Goal: Information Seeking & Learning: Check status

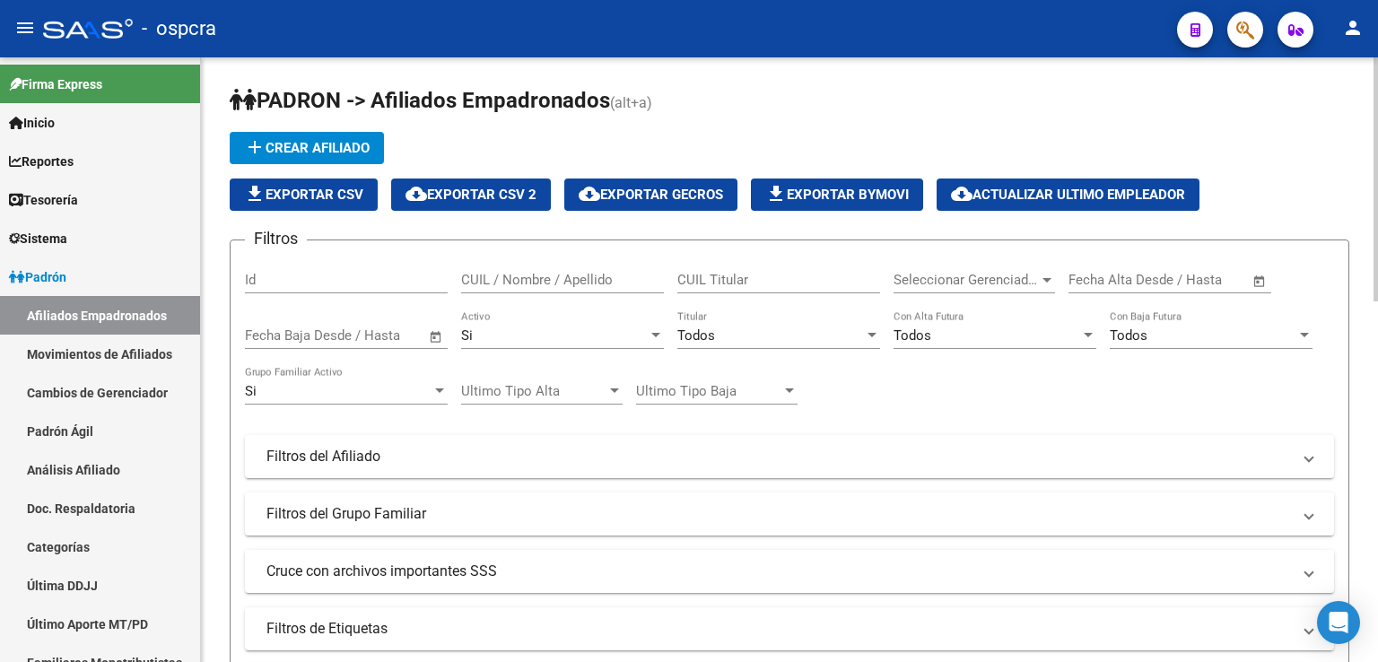
click at [497, 269] on div "CUIL / Nombre / Apellido" at bounding box center [562, 274] width 203 height 39
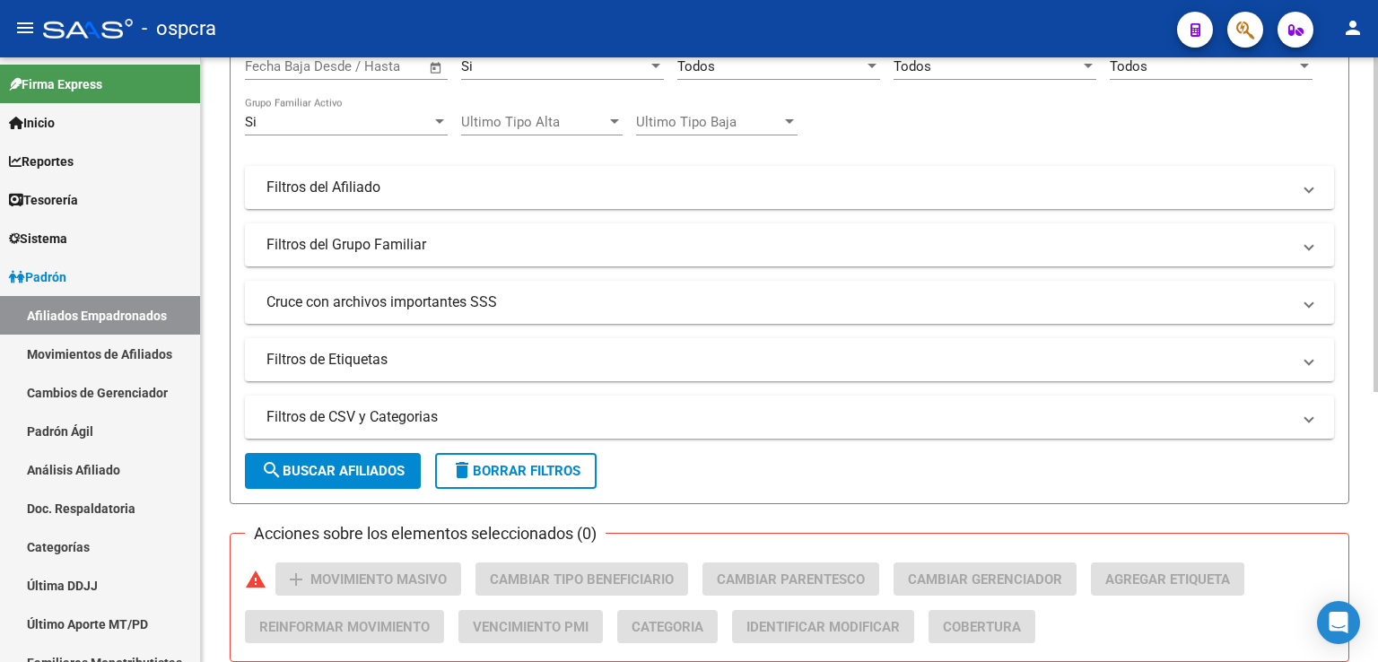
scroll to position [449, 0]
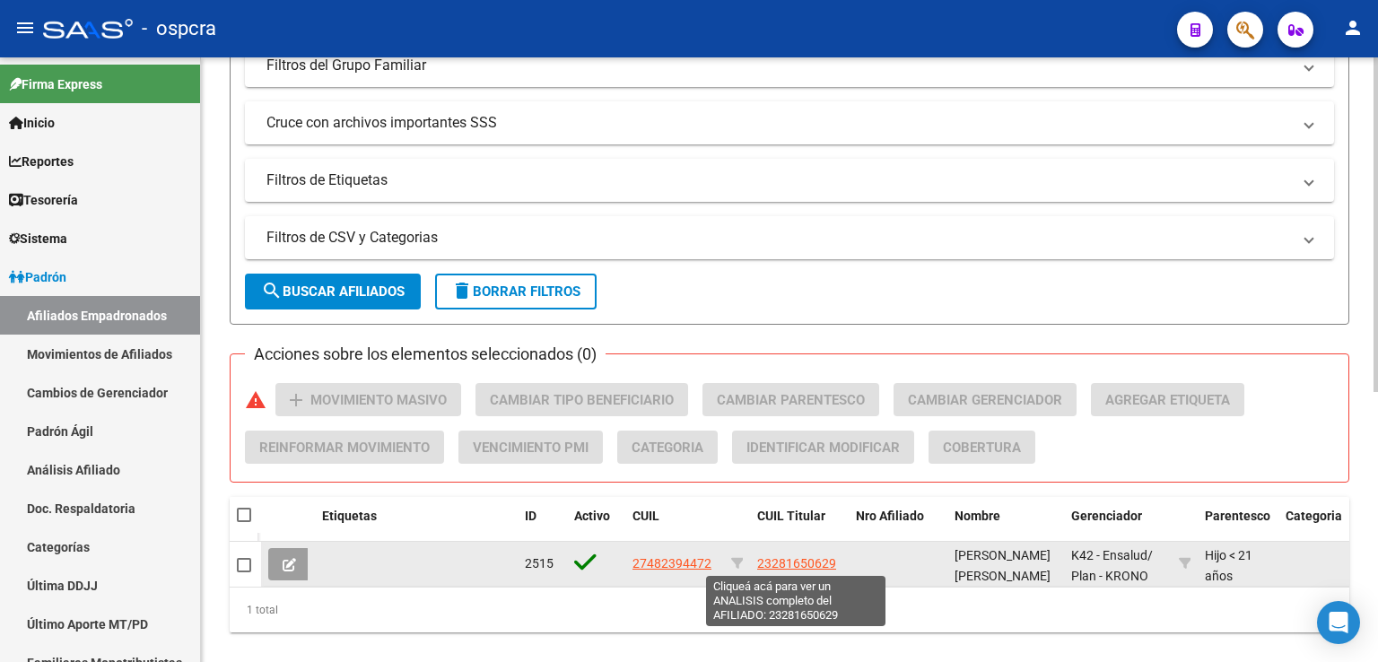
type input "48239447"
click at [789, 564] on span "23281650629" at bounding box center [796, 563] width 79 height 14
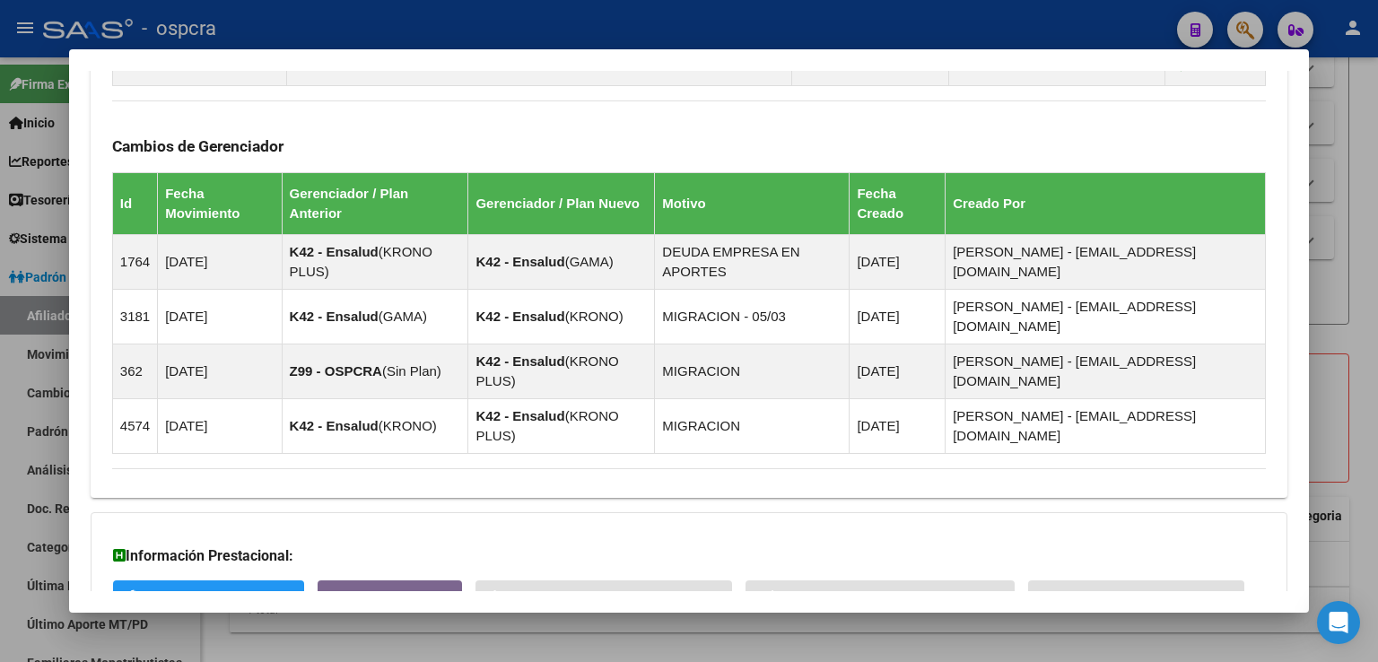
scroll to position [1119, 0]
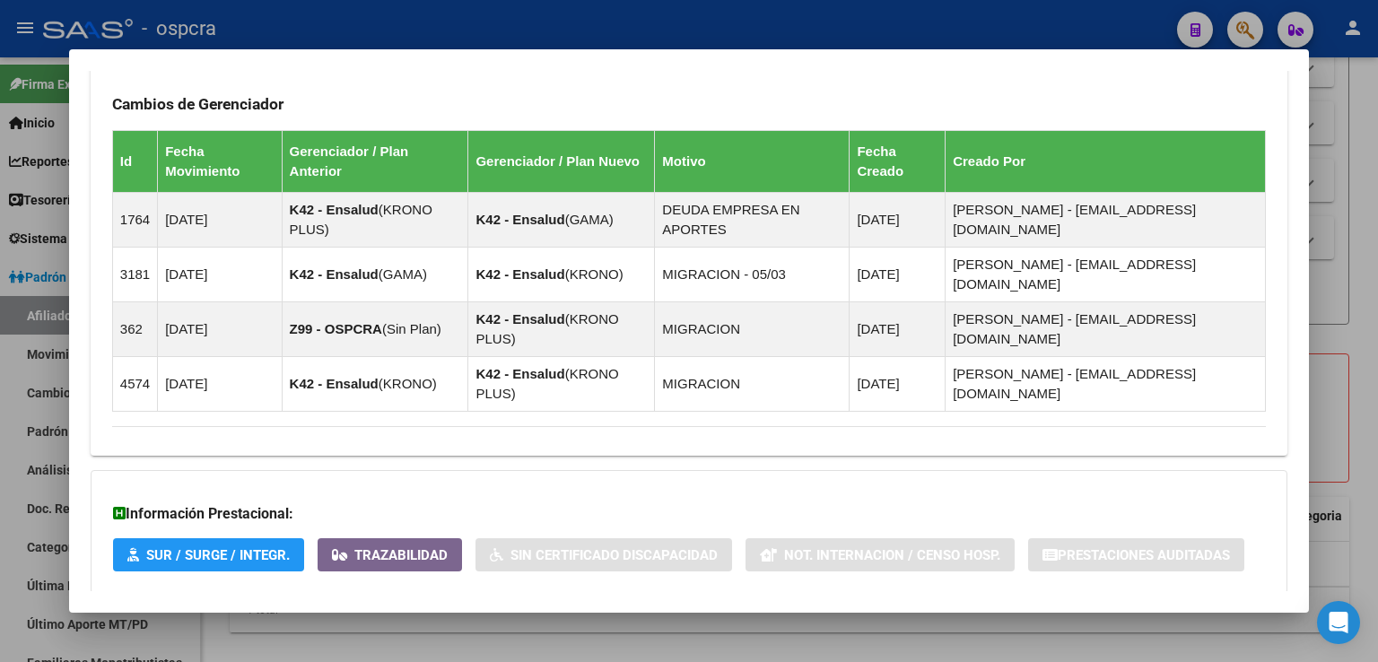
click at [393, 621] on span "Aportes y Contribuciones del Afiliado: 23281650629" at bounding box center [307, 629] width 337 height 17
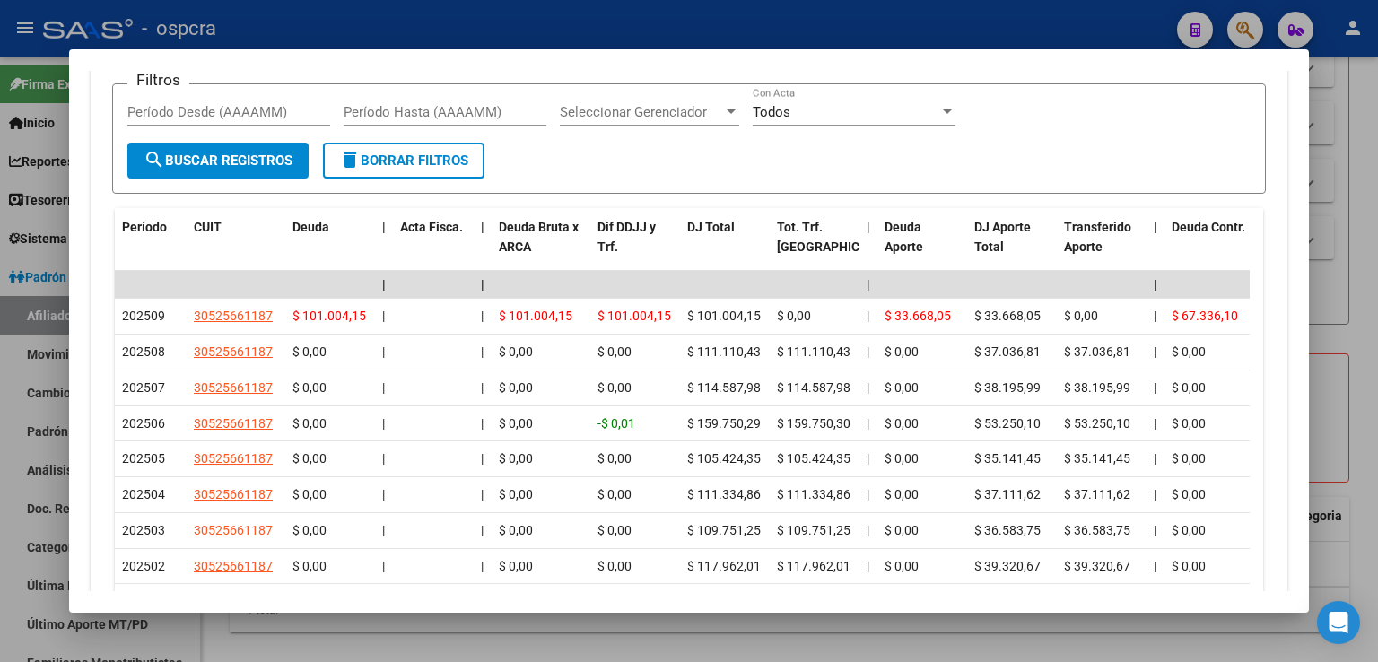
scroll to position [1889, 0]
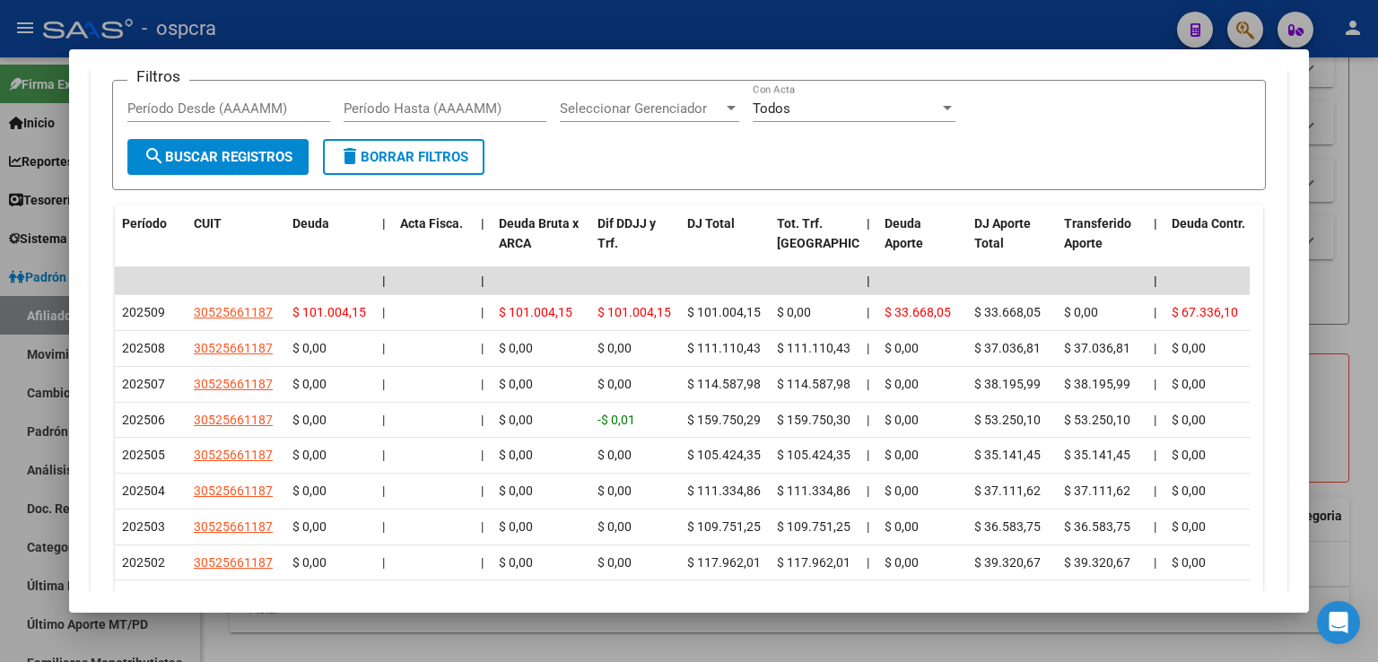
click at [1325, 279] on div at bounding box center [689, 331] width 1378 height 662
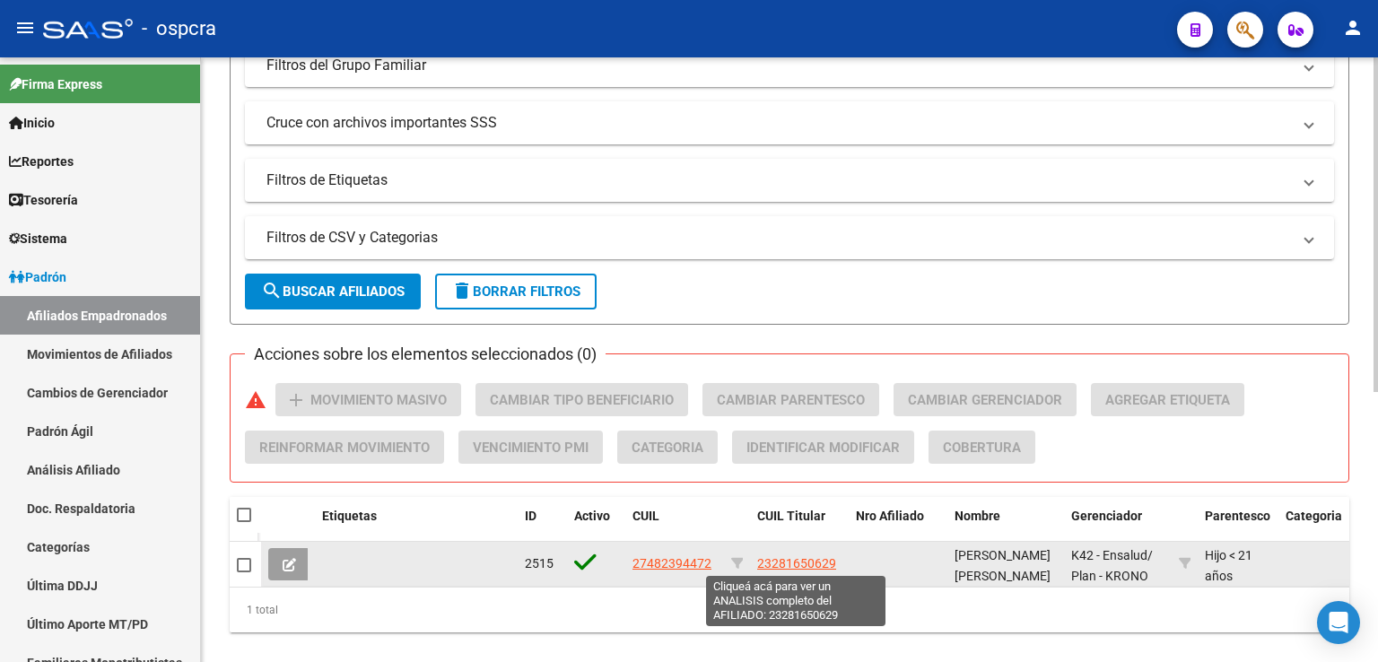
click at [817, 560] on span "23281650629" at bounding box center [796, 563] width 79 height 14
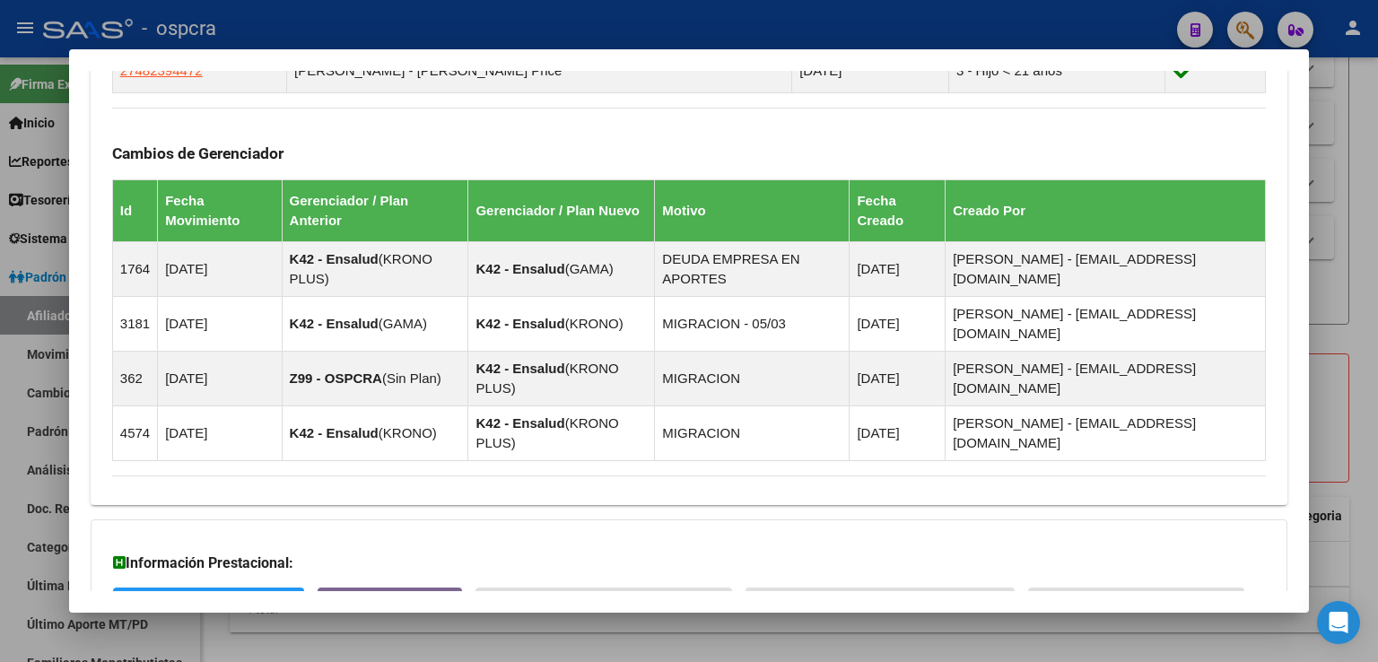
scroll to position [1119, 0]
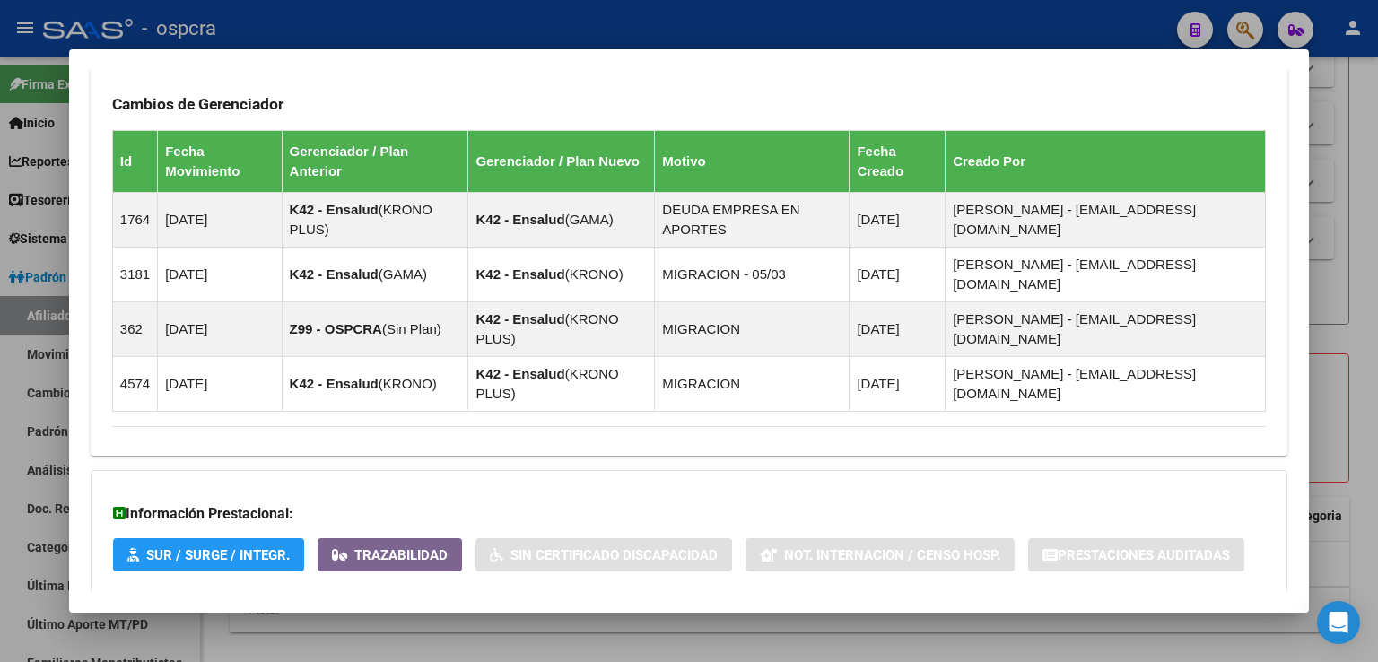
click at [446, 621] on span "Aportes y Contribuciones del Afiliado: 23281650629" at bounding box center [307, 629] width 337 height 17
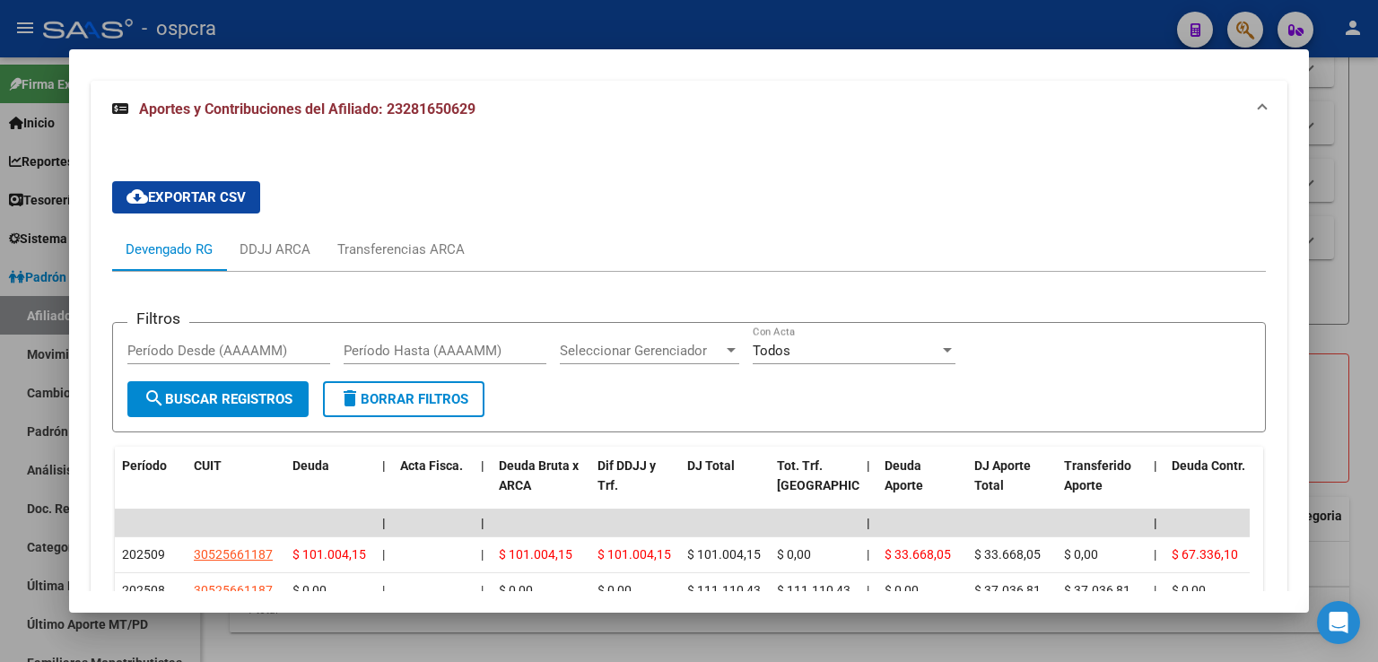
scroll to position [1747, 0]
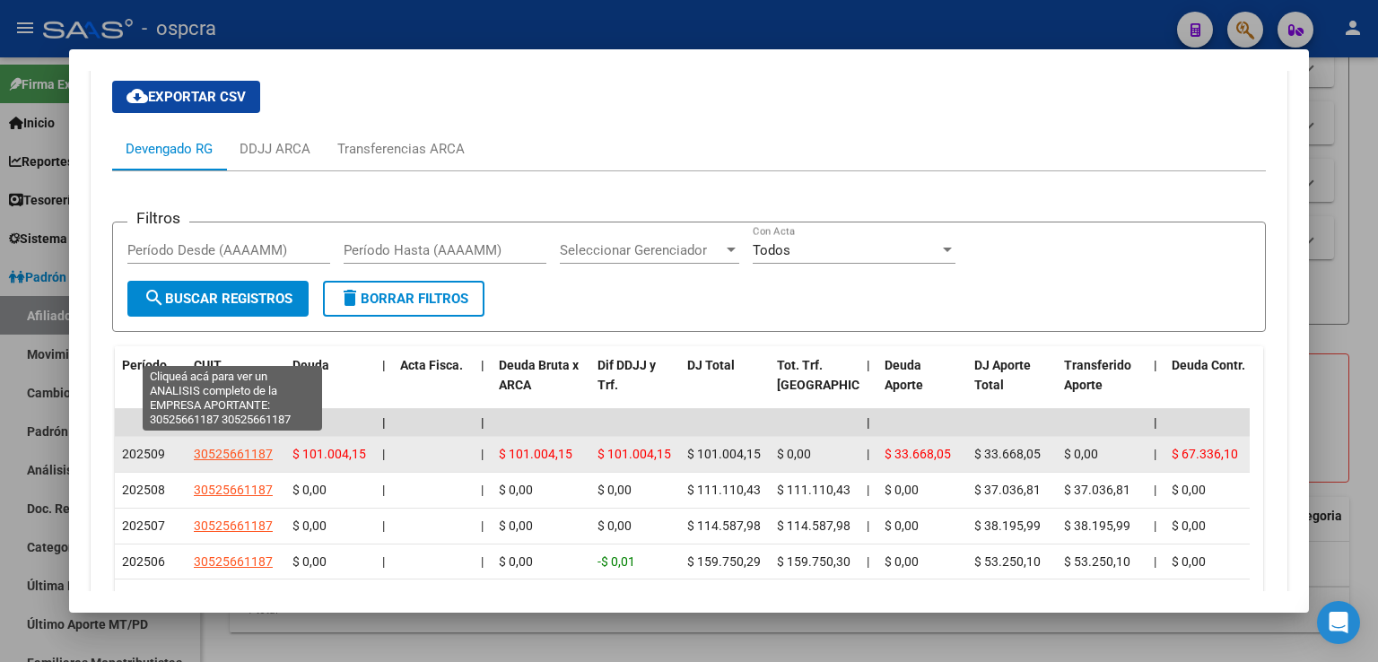
click at [236, 447] on span "30525661187" at bounding box center [233, 454] width 79 height 14
type textarea "30525661187"
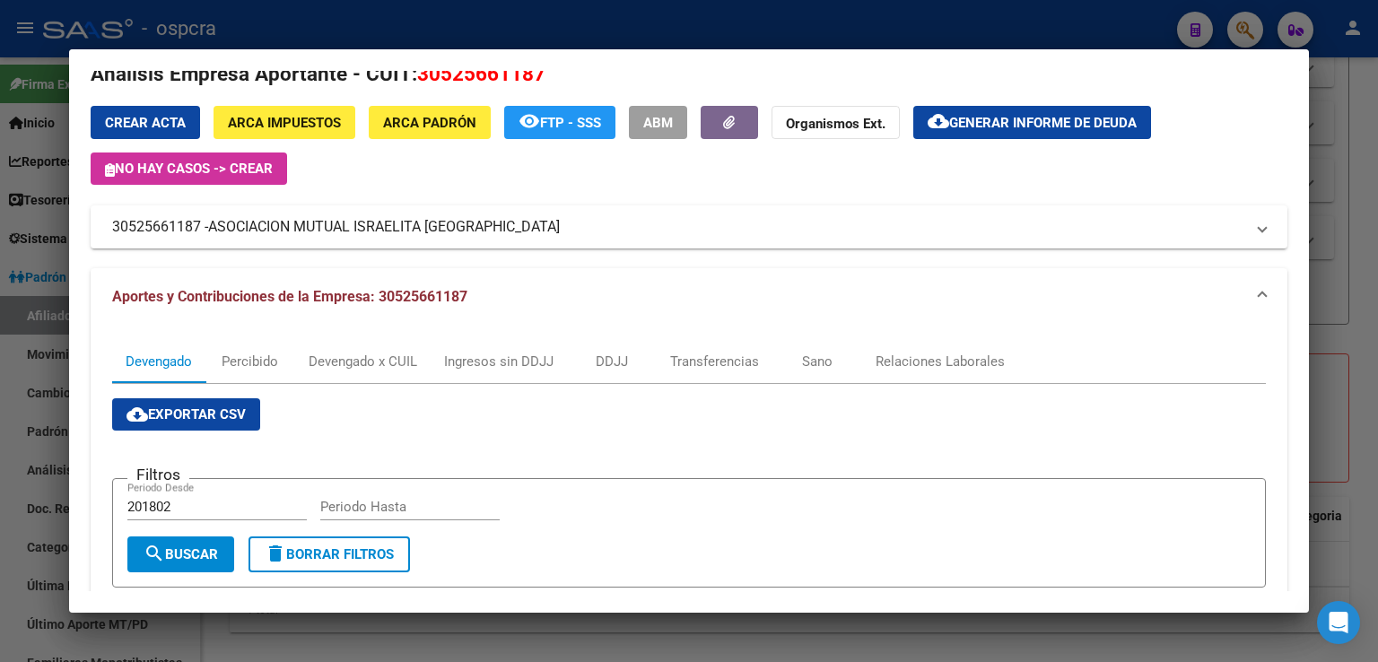
scroll to position [0, 0]
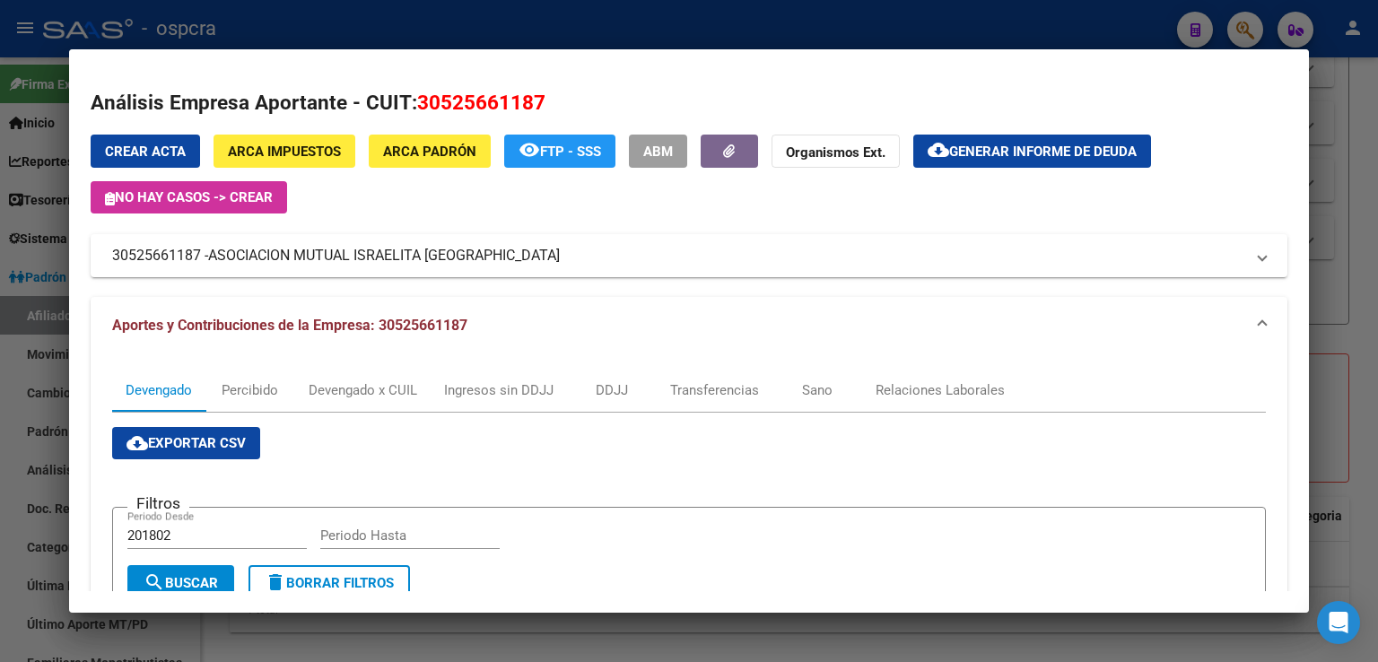
click at [1339, 211] on div at bounding box center [689, 331] width 1378 height 662
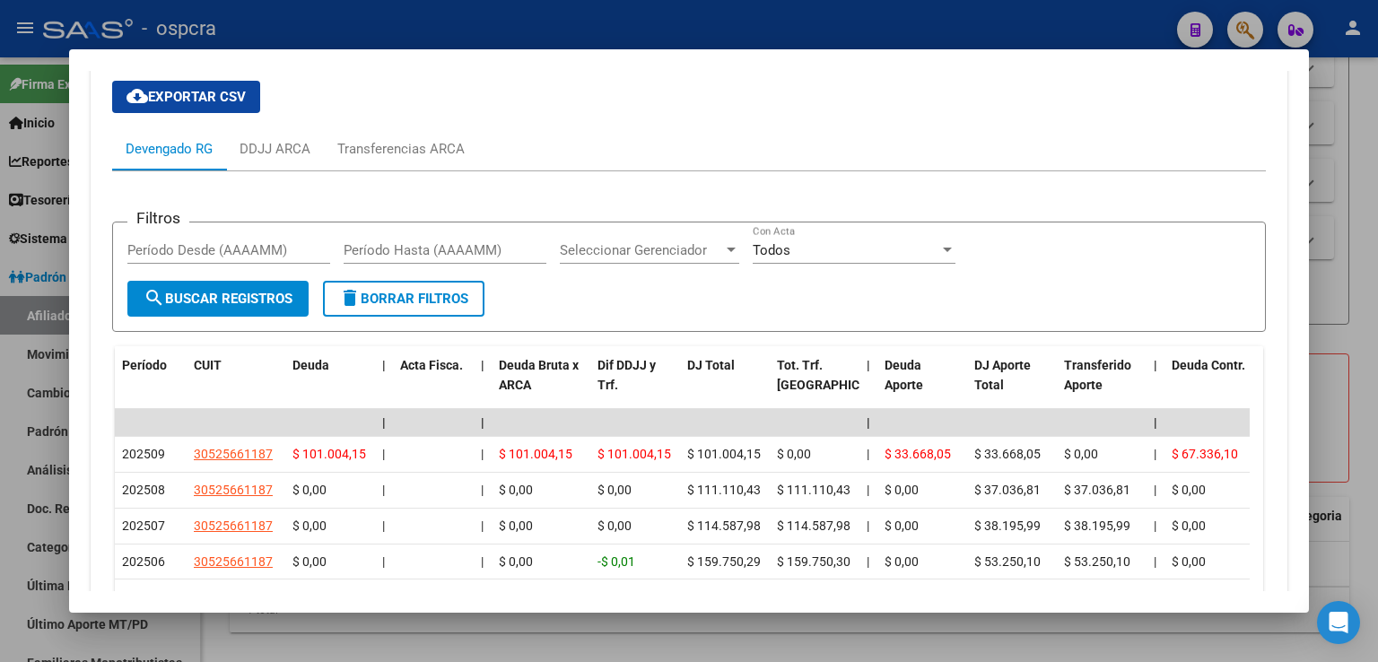
click at [1361, 236] on div at bounding box center [689, 331] width 1378 height 662
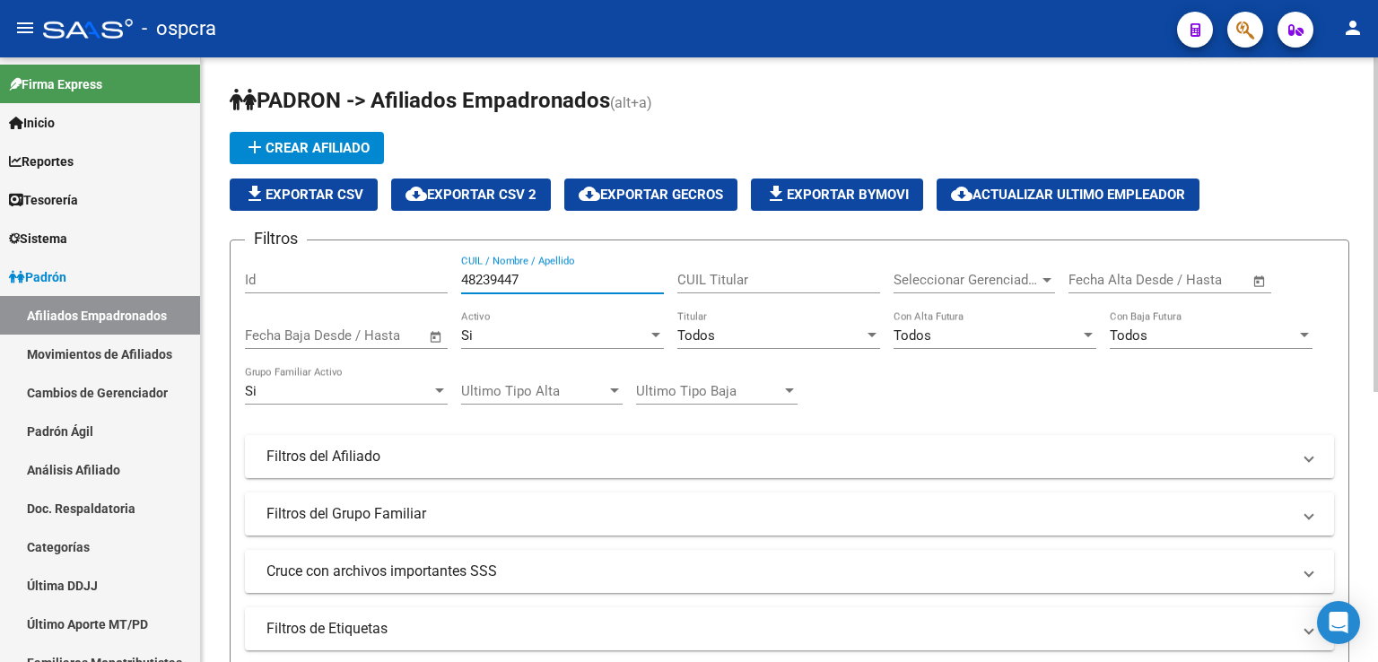
drag, startPoint x: 566, startPoint y: 272, endPoint x: 379, endPoint y: 275, distance: 187.6
click at [379, 275] on div "Filtros Id 48239447 CUIL / Nombre / Apellido CUIL Titular Seleccionar Gerenciad…" at bounding box center [789, 453] width 1089 height 396
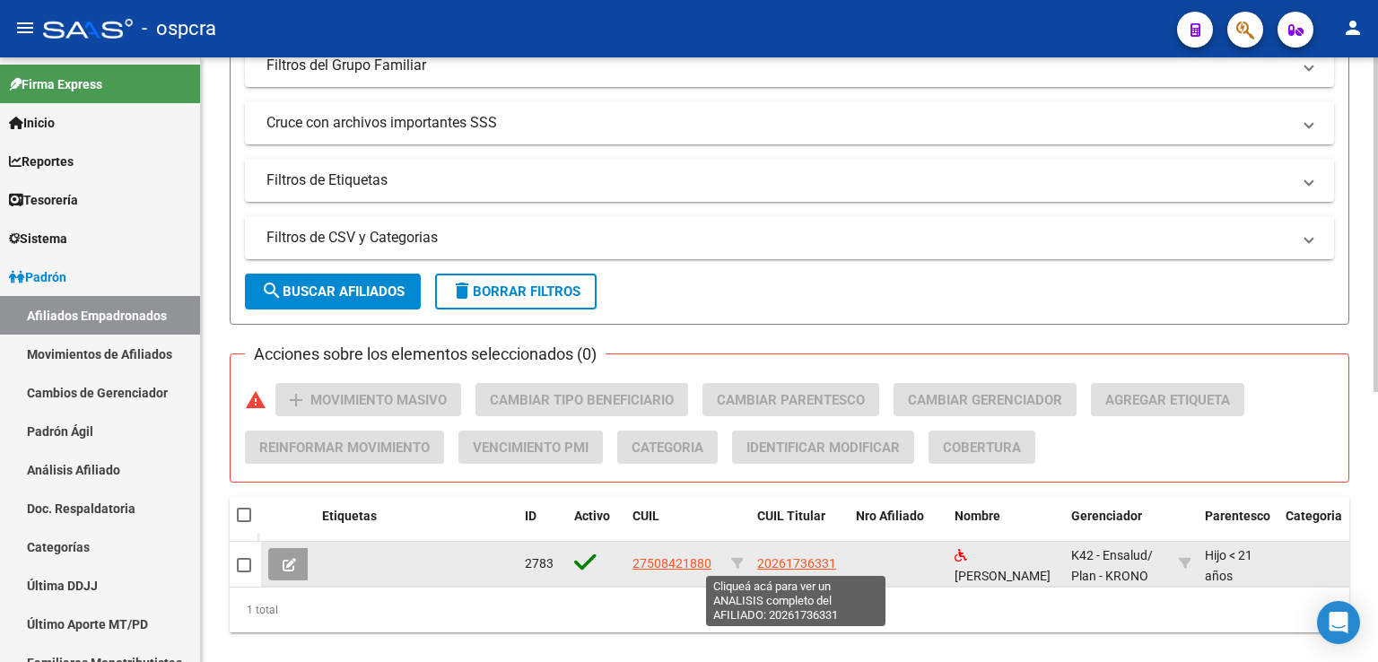
type input "50842188"
click at [797, 559] on span "20261736331" at bounding box center [796, 563] width 79 height 14
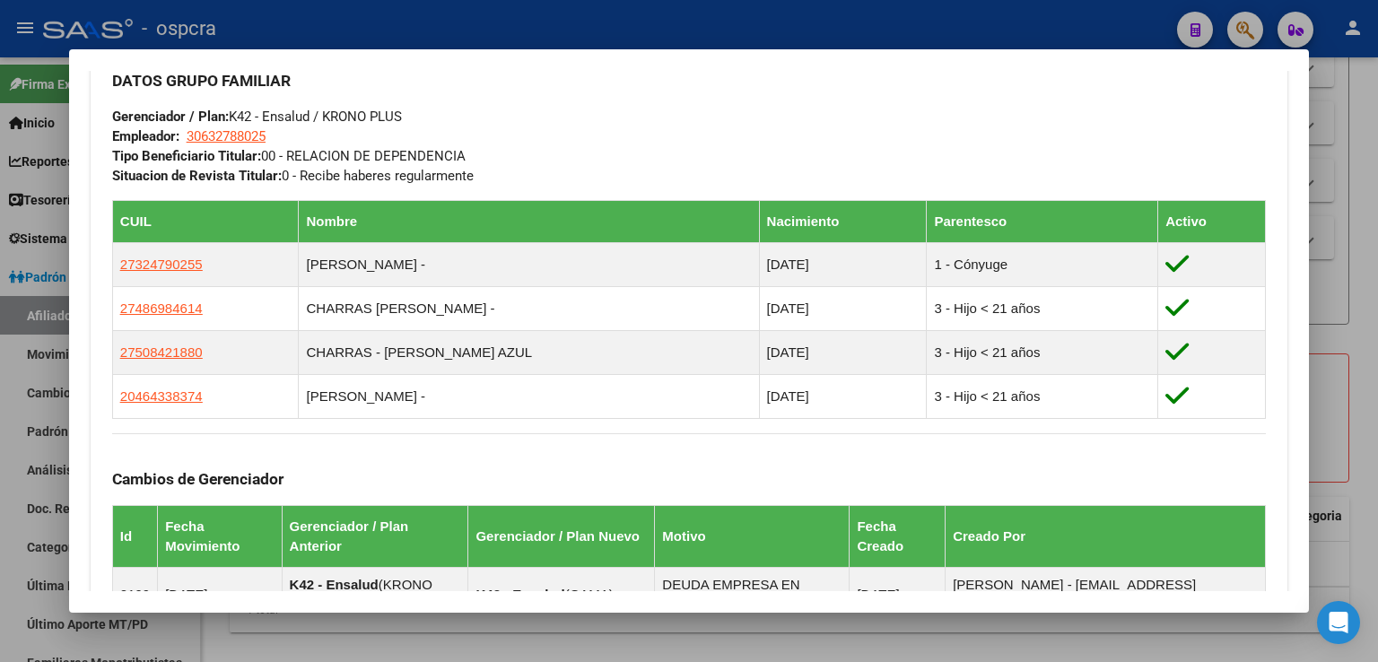
scroll to position [1286, 0]
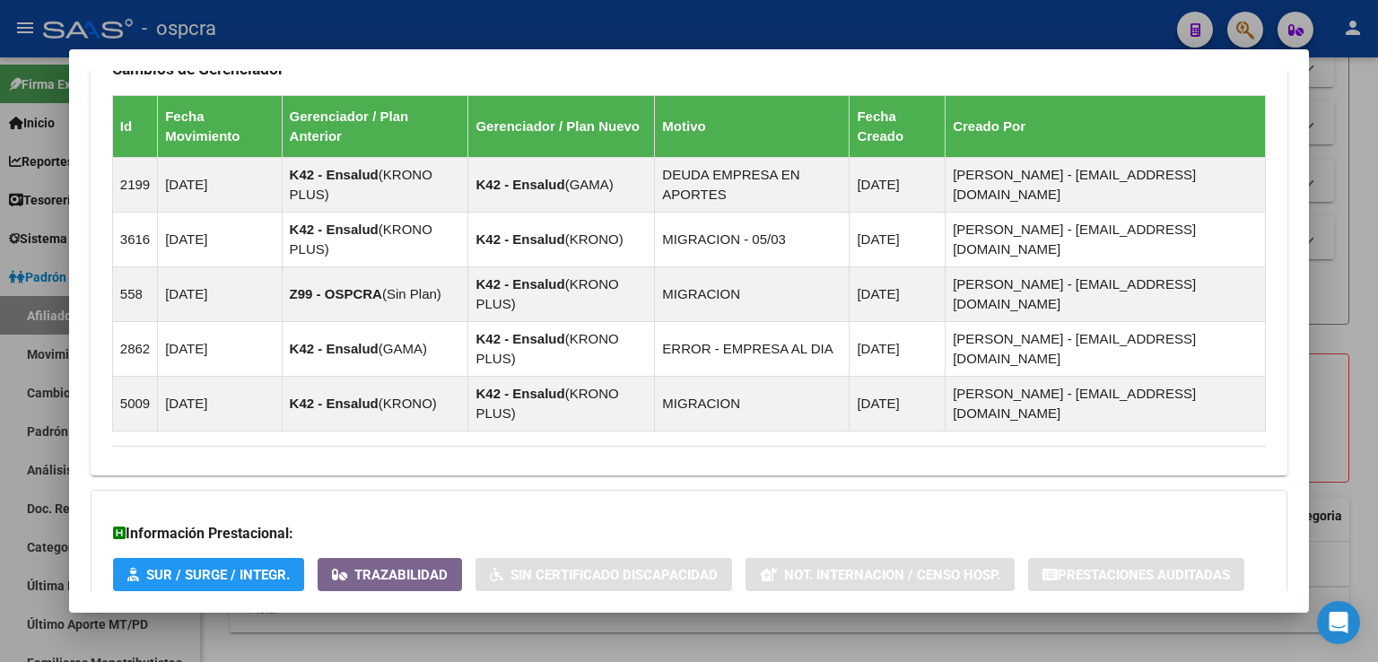
click at [442, 641] on span "Aportes y Contribuciones del Afiliado: 20261736331" at bounding box center [307, 649] width 337 height 17
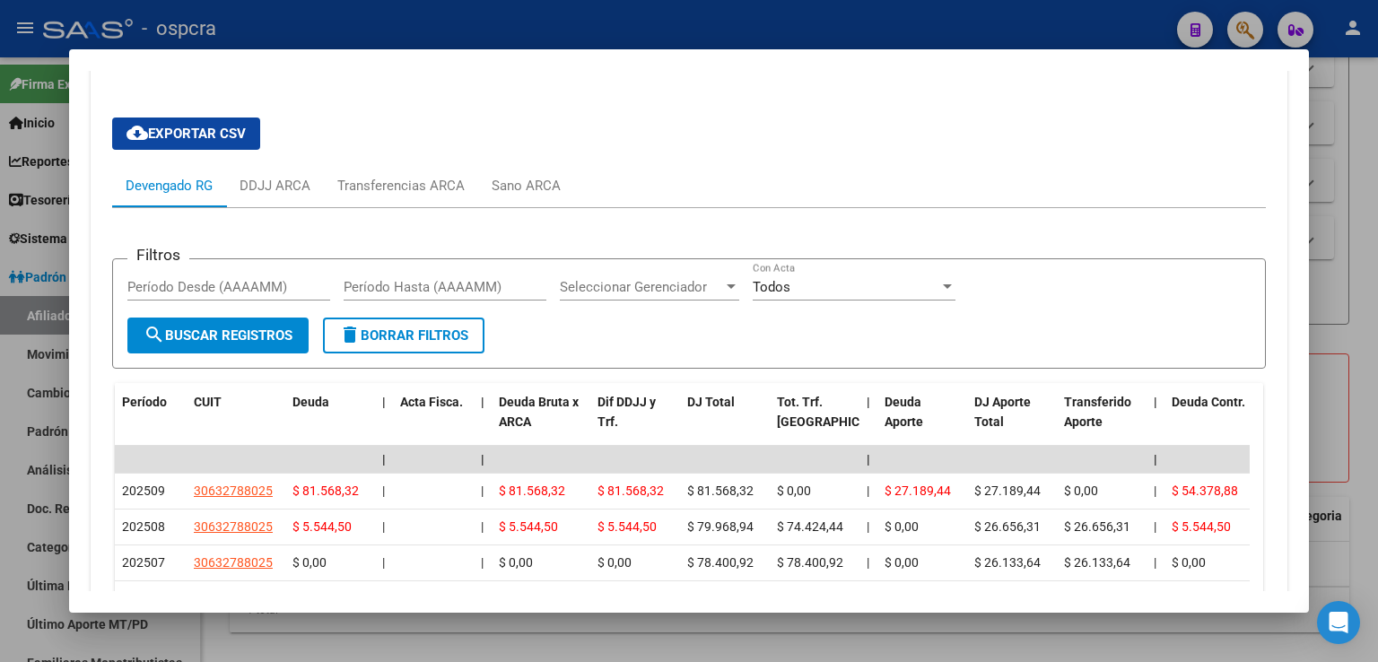
scroll to position [1914, 0]
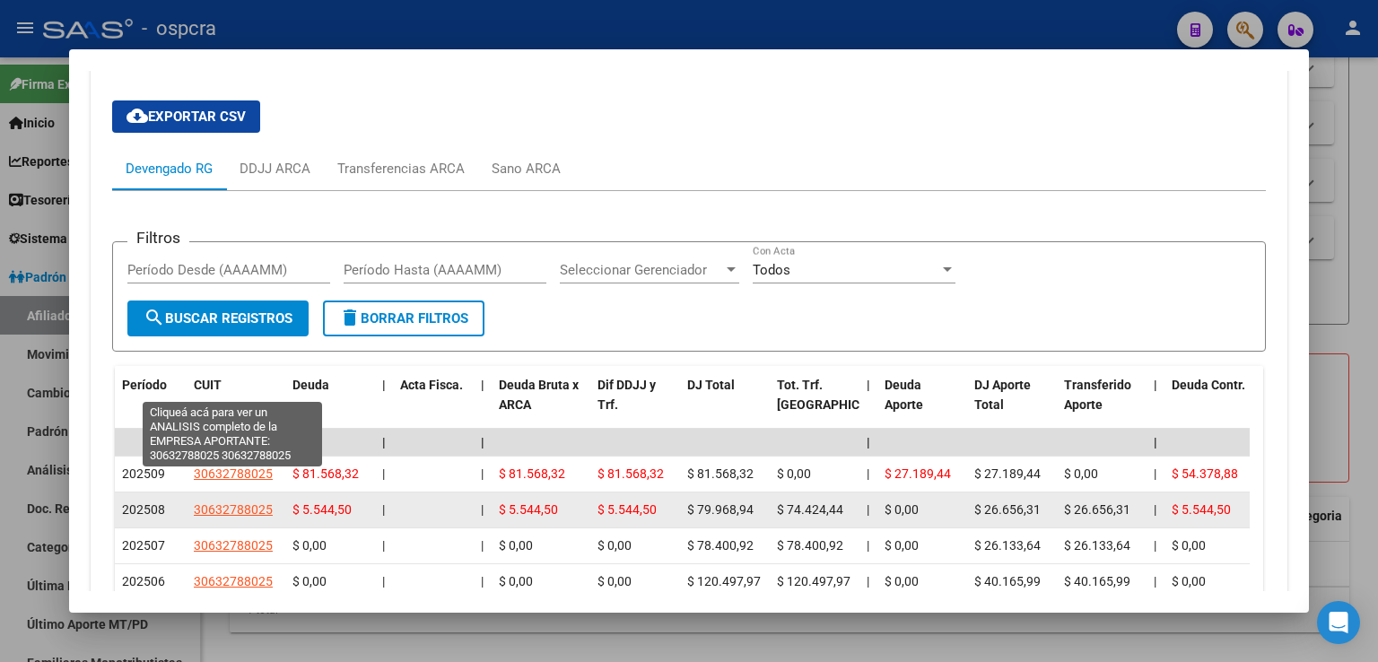
click at [258, 503] on span "30632788025" at bounding box center [233, 510] width 79 height 14
type textarea "30632788025"
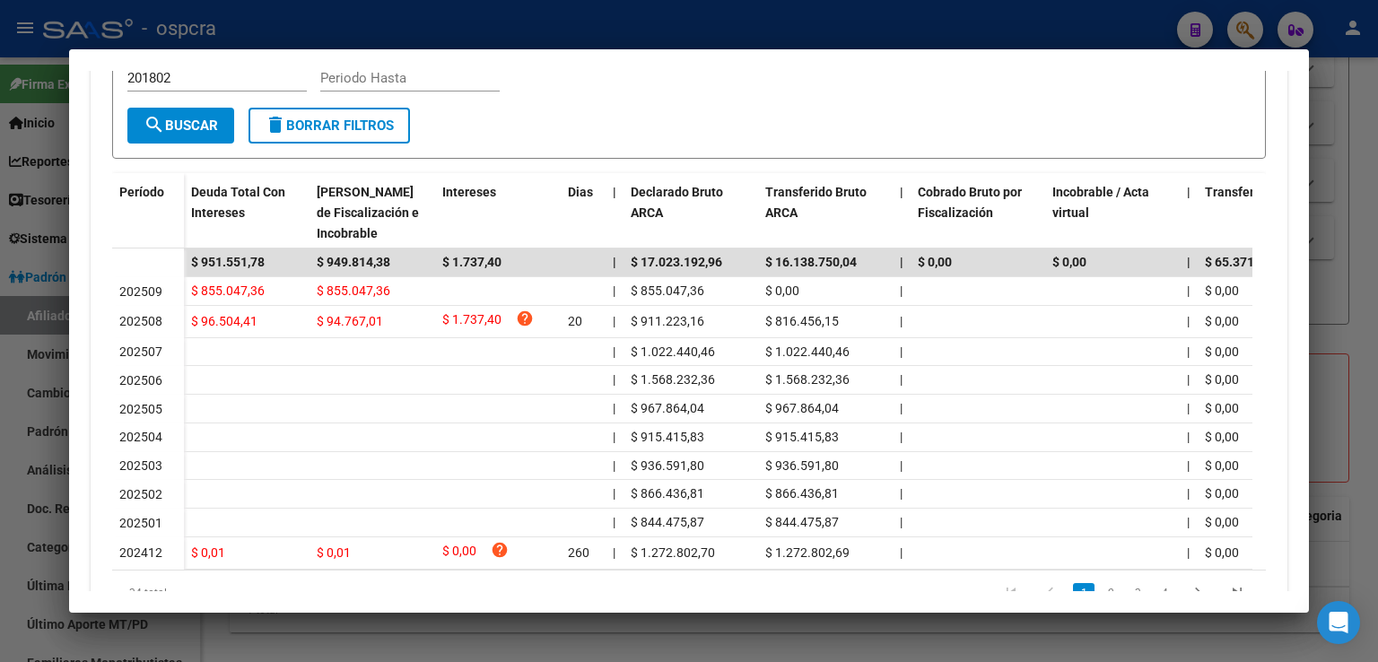
scroll to position [459, 0]
click at [1351, 313] on div at bounding box center [689, 331] width 1378 height 662
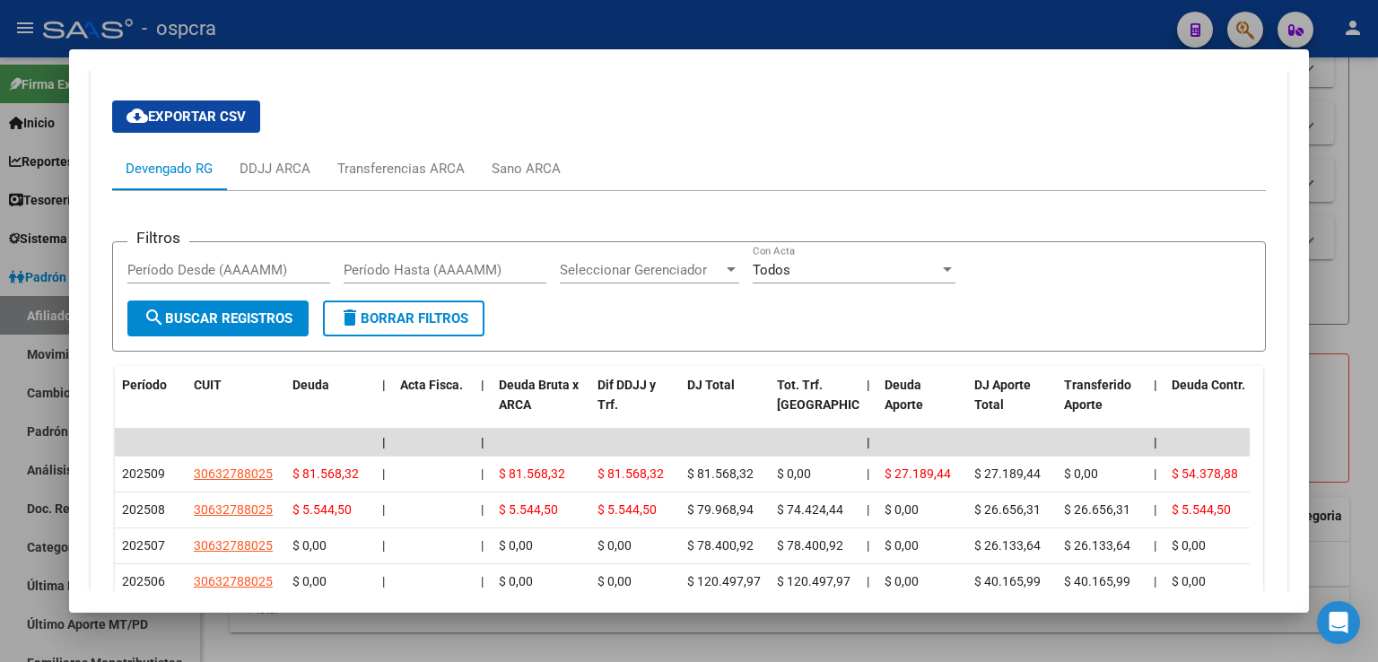
scroll to position [2161, 0]
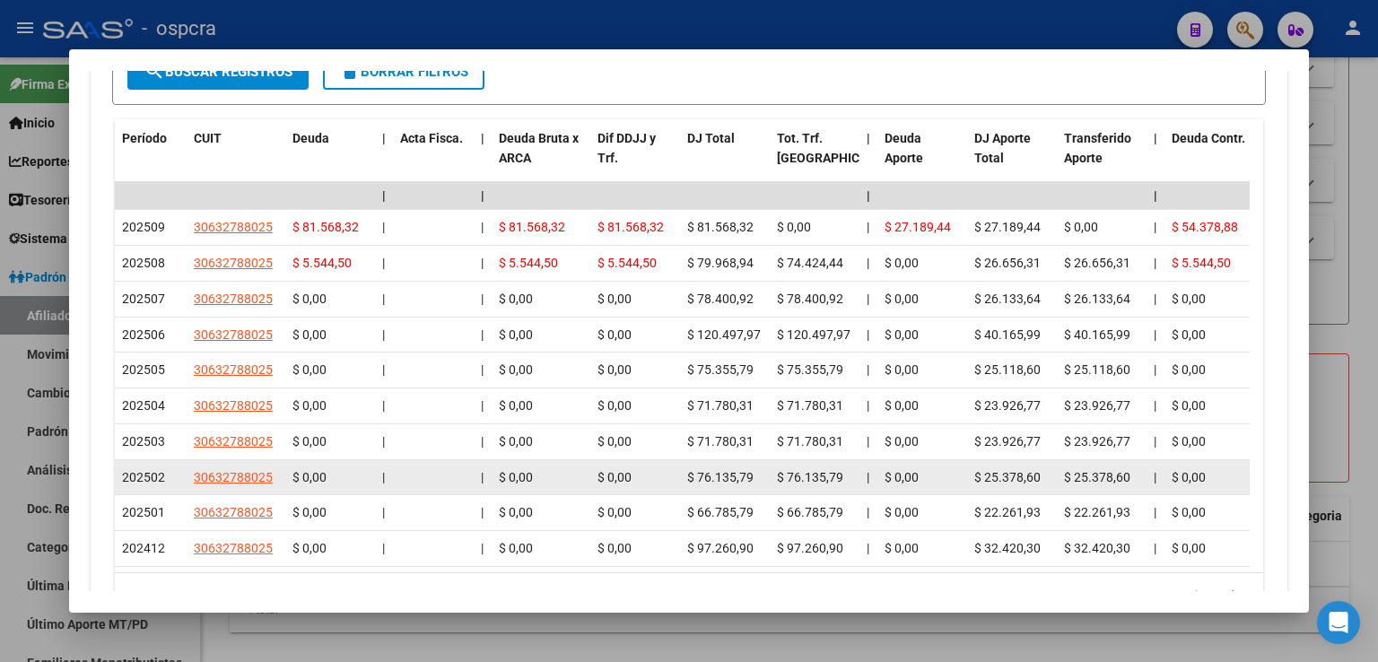
drag, startPoint x: 1357, startPoint y: 245, endPoint x: 563, endPoint y: 359, distance: 802.3
click at [1356, 245] on div at bounding box center [689, 331] width 1378 height 662
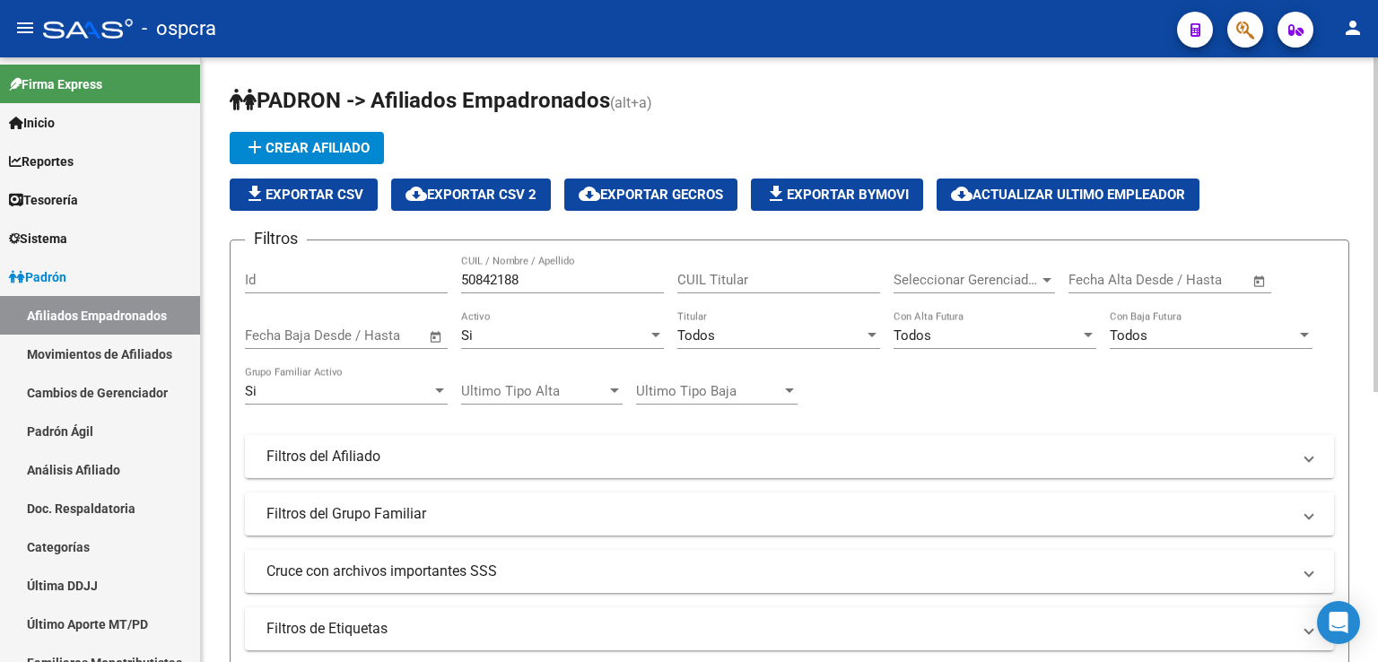
scroll to position [0, 0]
drag, startPoint x: 529, startPoint y: 277, endPoint x: 246, endPoint y: 279, distance: 282.7
click at [246, 279] on div "Filtros Id 50842188 CUIL / Nombre / Apellido CUIL Titular Seleccionar Gerenciad…" at bounding box center [789, 453] width 1089 height 396
drag, startPoint x: 542, startPoint y: 273, endPoint x: 362, endPoint y: 274, distance: 180.4
click at [362, 274] on div "Filtros Id 2637259 CUIL / Nombre / Apellido CUIL Titular Seleccionar Gerenciado…" at bounding box center [789, 453] width 1089 height 396
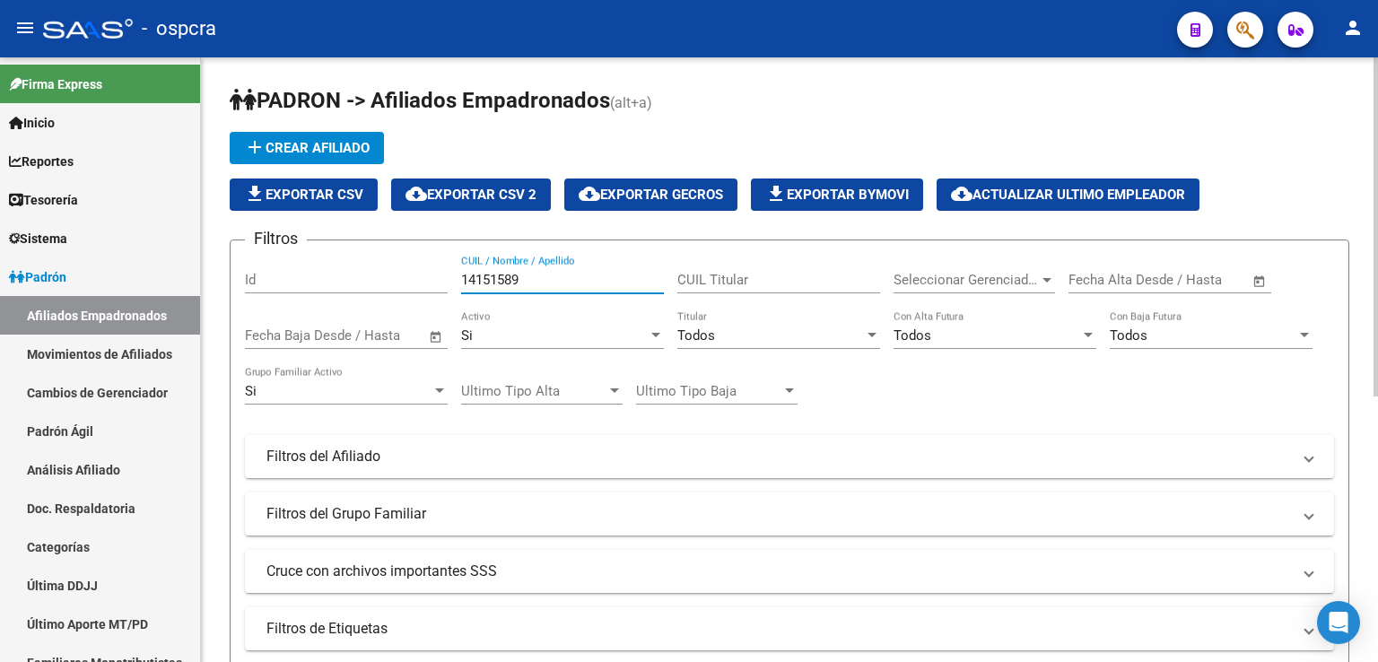
drag, startPoint x: 599, startPoint y: 281, endPoint x: 375, endPoint y: 281, distance: 224.3
click at [375, 281] on div "Filtros Id 14151589 CUIL / Nombre / Apellido CUIL Titular Seleccionar Gerenciad…" at bounding box center [789, 453] width 1089 height 396
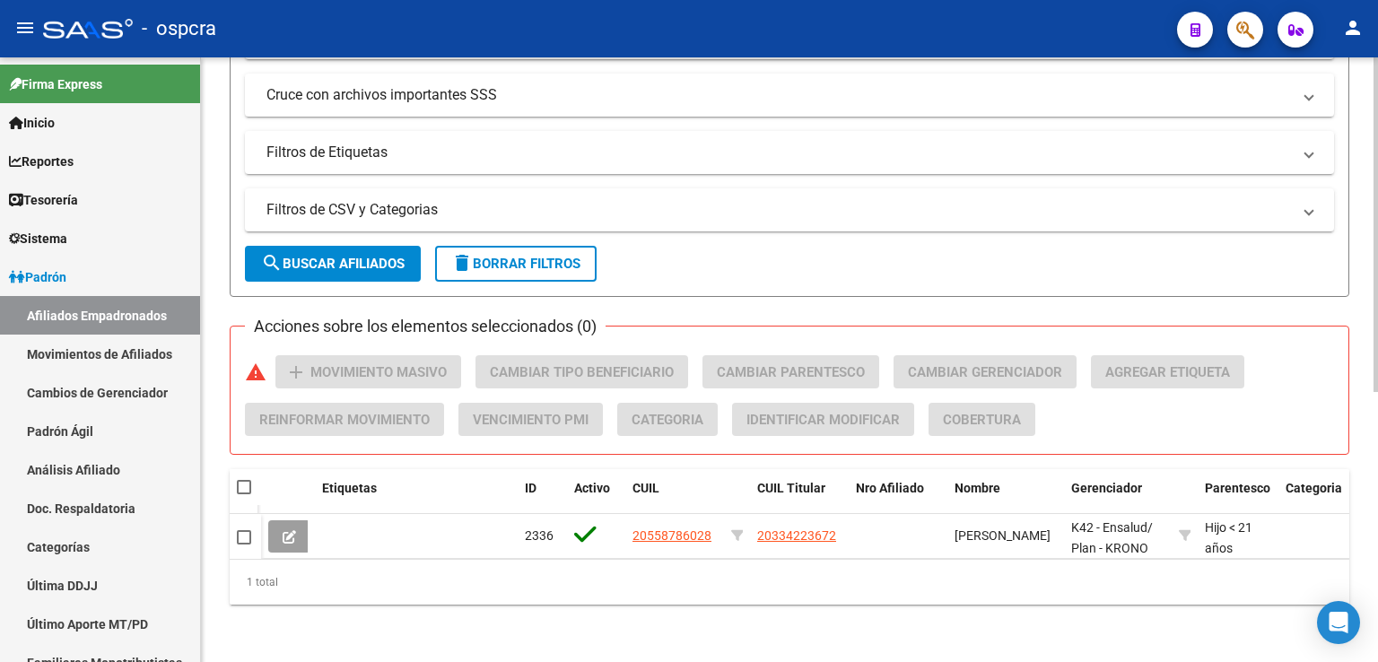
scroll to position [488, 0]
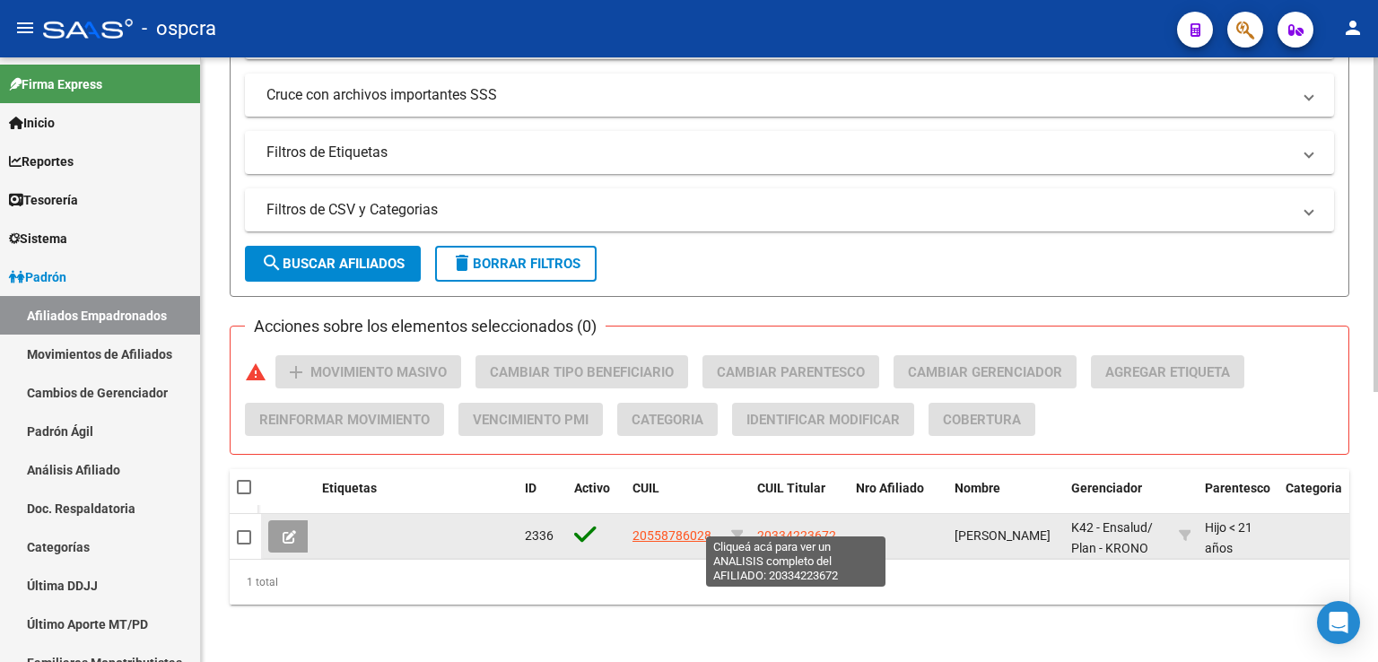
type input "55878602"
click at [801, 529] on span "20334223672" at bounding box center [796, 536] width 79 height 14
type textarea "20334223672"
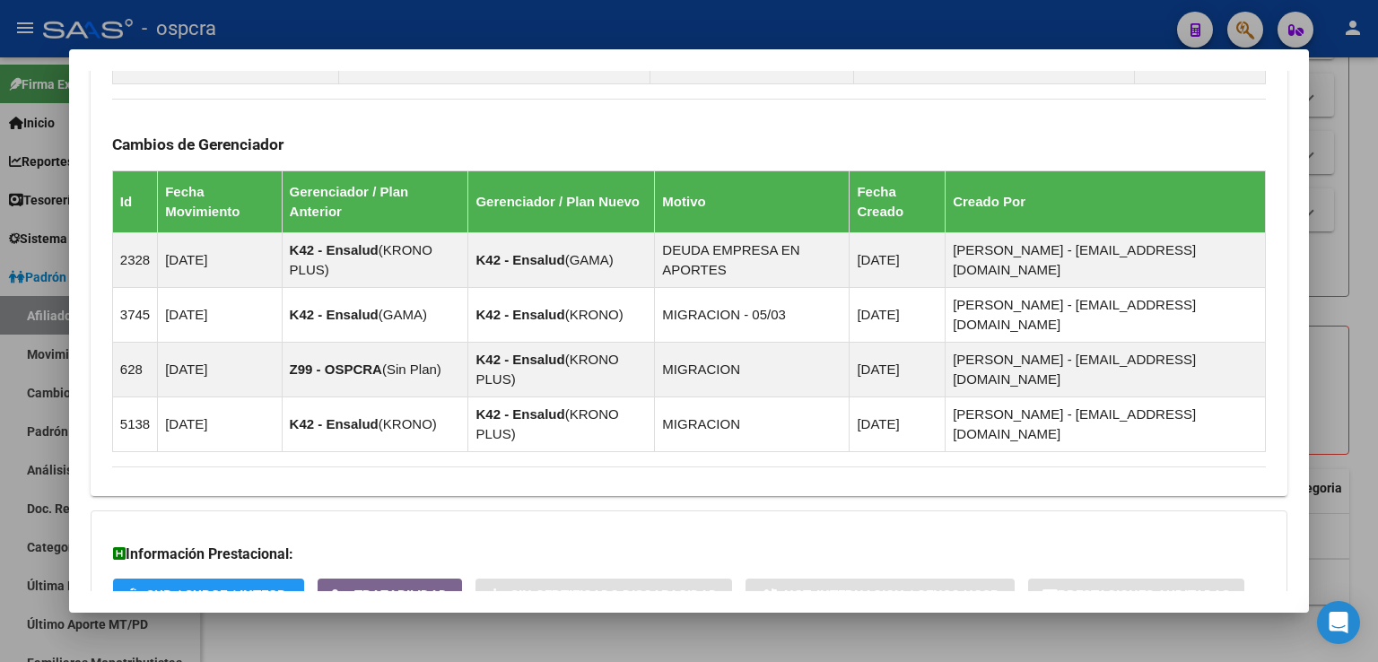
scroll to position [1207, 0]
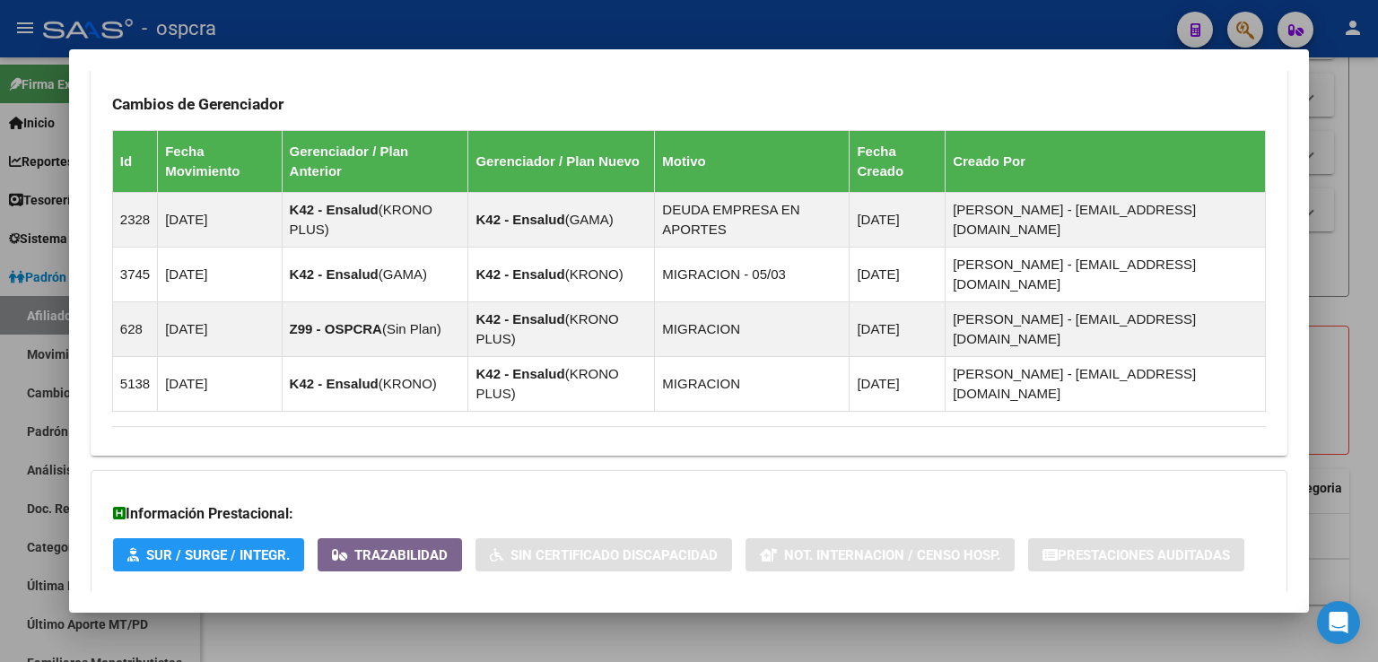
click at [446, 621] on span "Aportes y Contribuciones del Afiliado: 20334223672" at bounding box center [307, 629] width 337 height 17
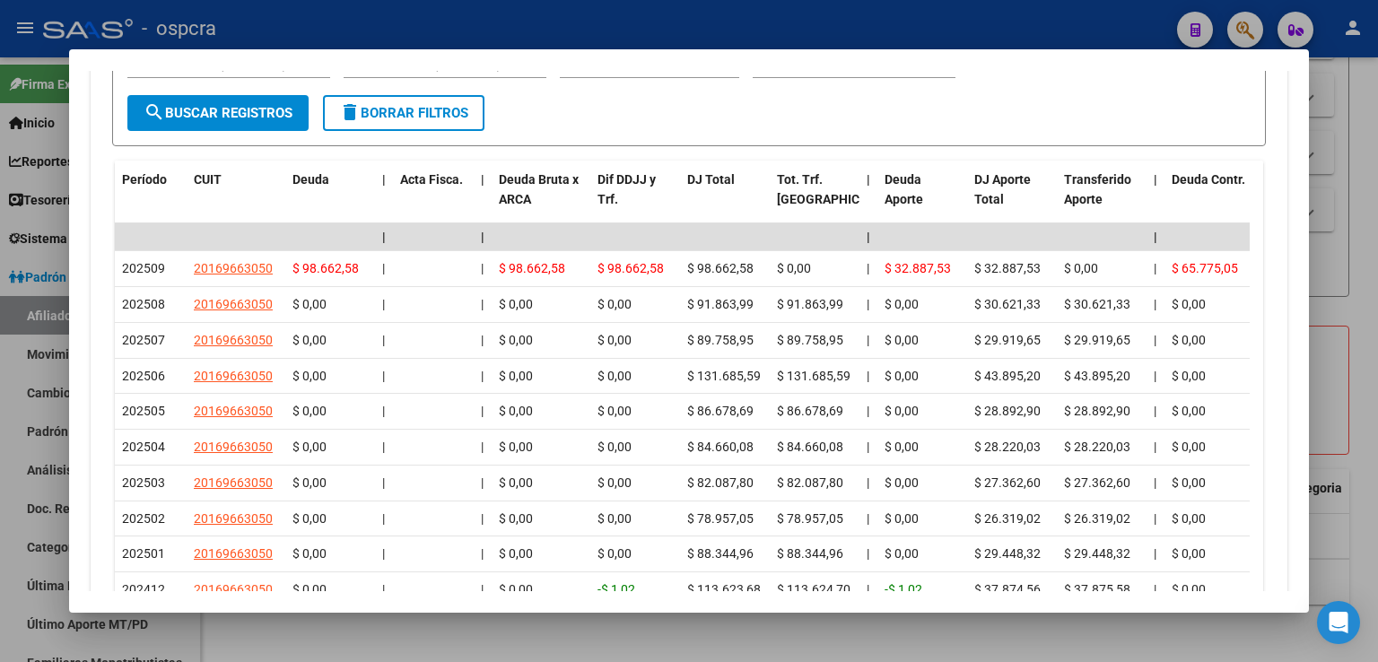
scroll to position [2082, 0]
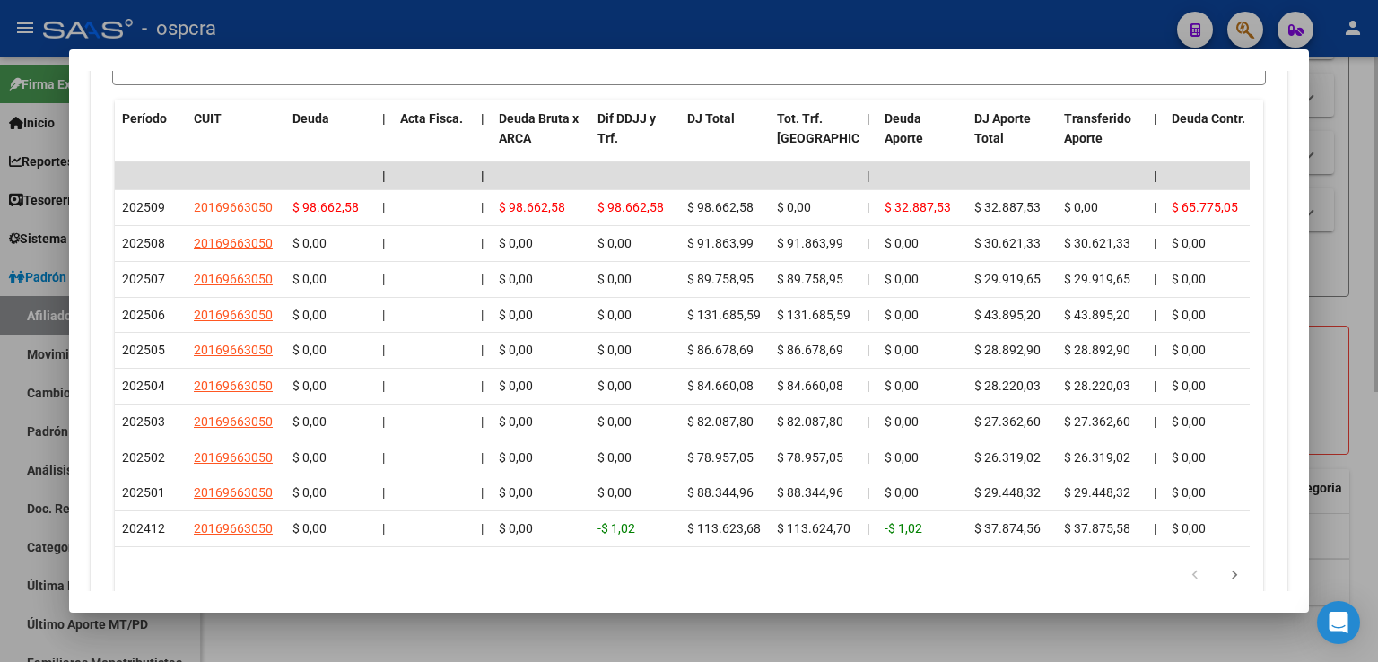
click at [1345, 270] on div at bounding box center [689, 331] width 1378 height 662
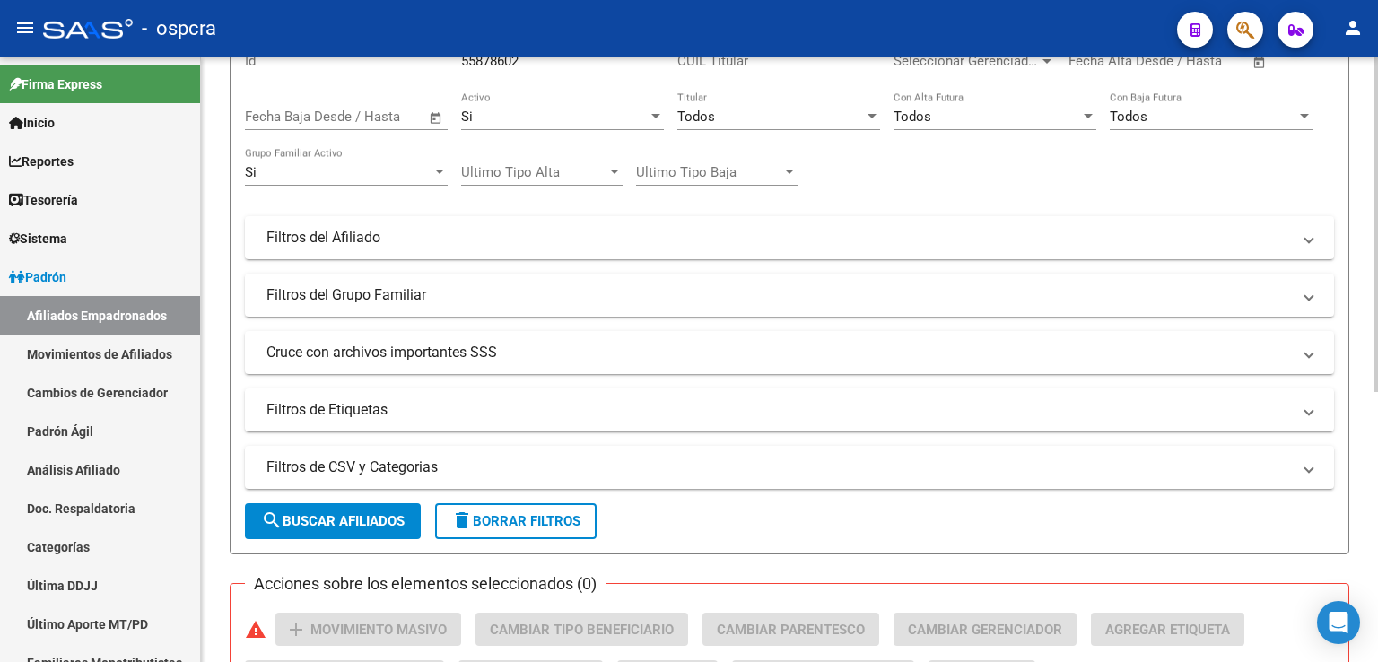
scroll to position [39, 0]
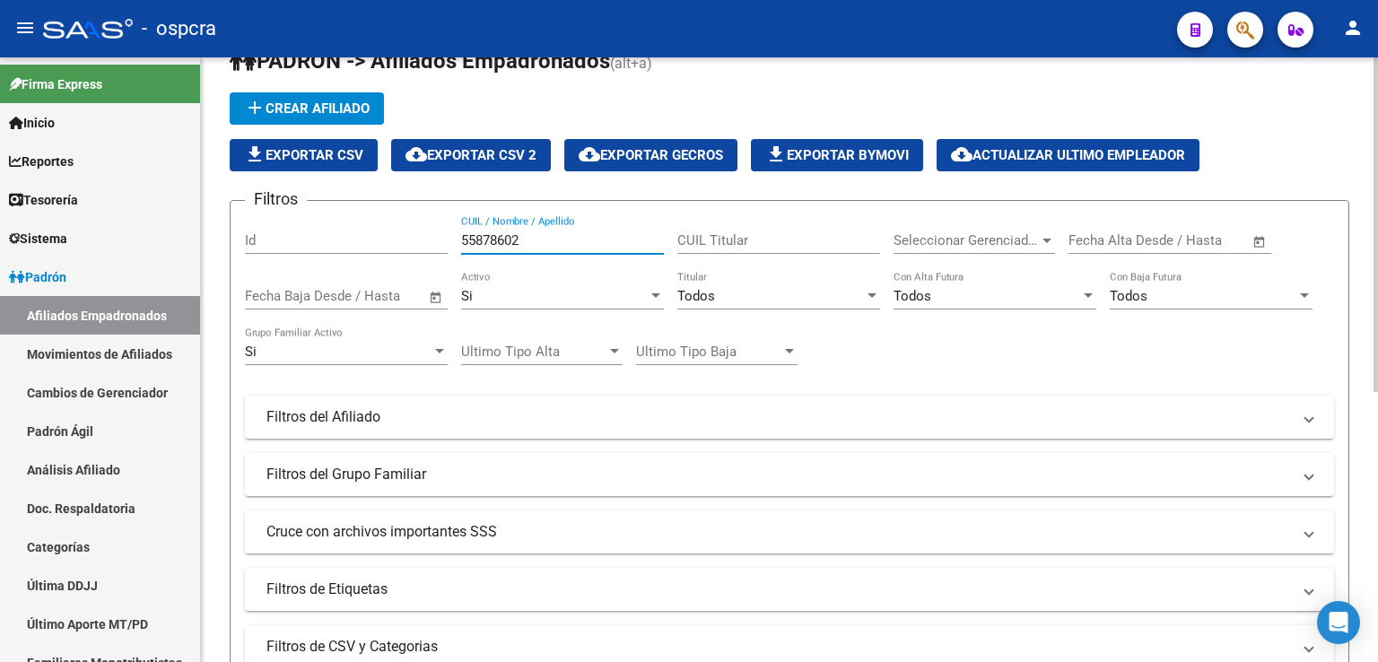
drag, startPoint x: 557, startPoint y: 245, endPoint x: 278, endPoint y: 237, distance: 279.2
click at [277, 238] on div "Filtros Id 55878602 CUIL / Nombre / Apellido CUIL Titular Seleccionar Gerenciad…" at bounding box center [789, 413] width 1089 height 396
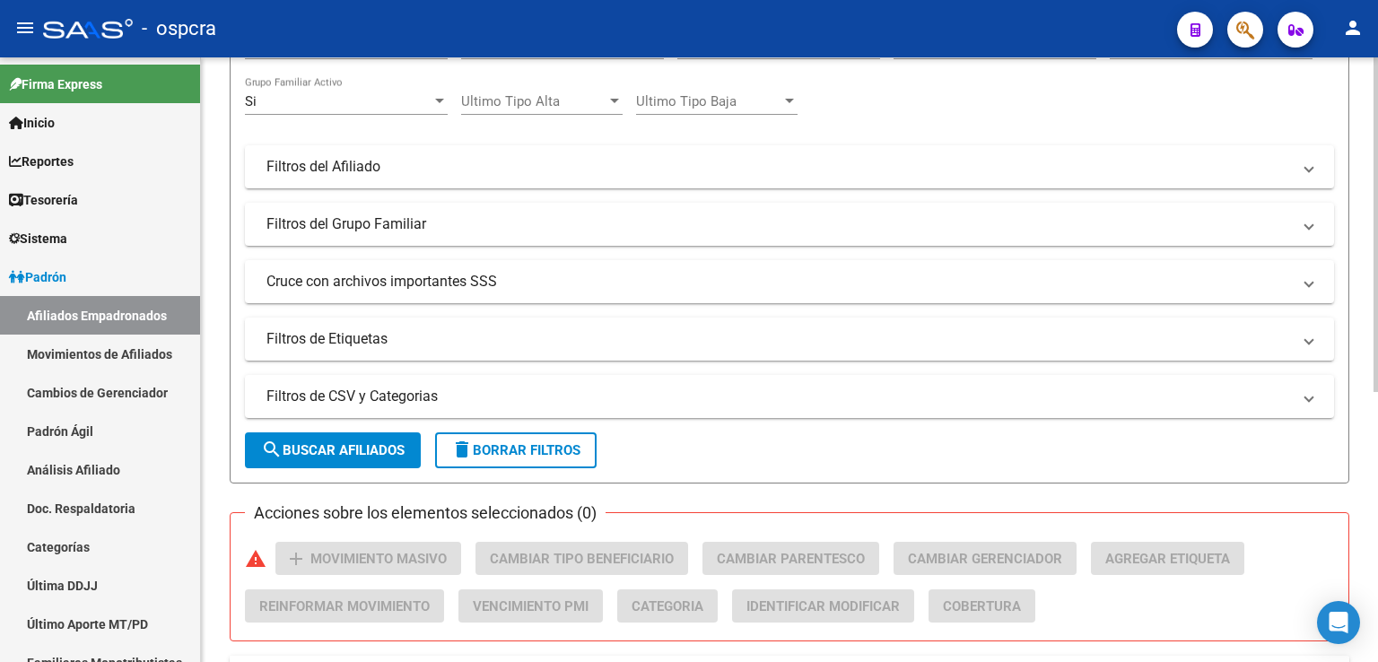
scroll to position [488, 0]
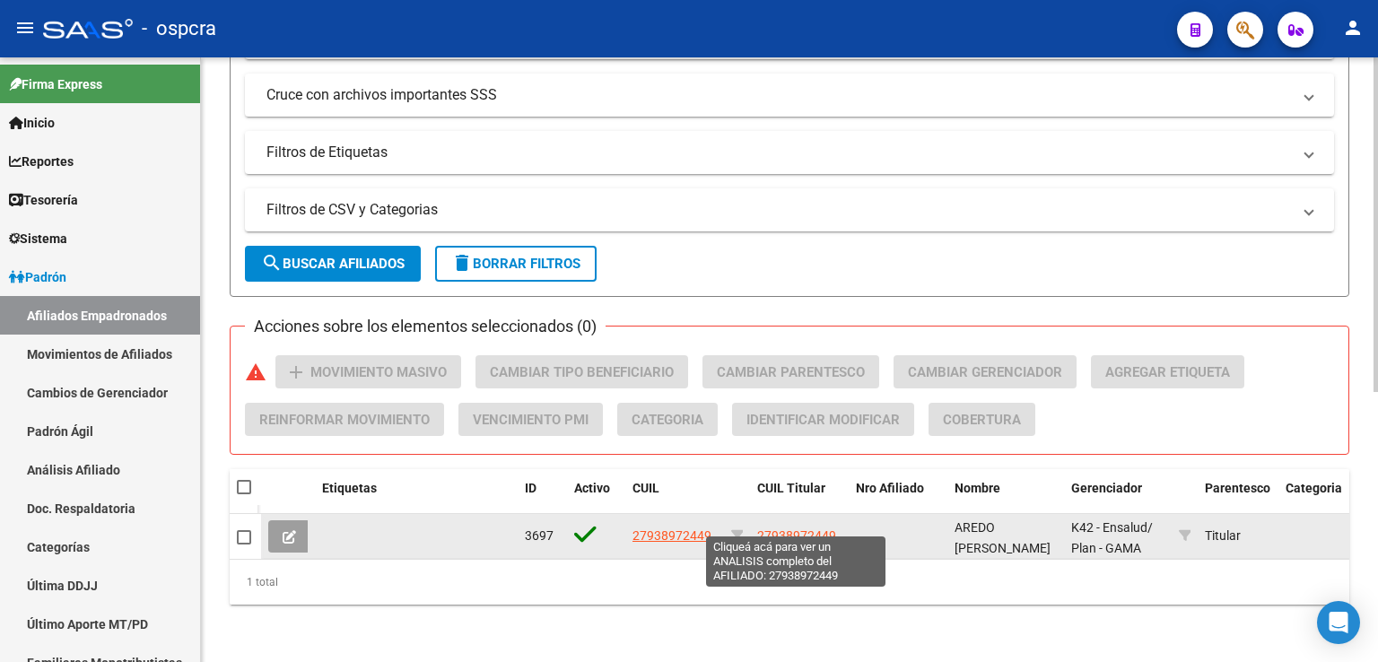
type input "93897244"
click at [794, 529] on span "27938972449" at bounding box center [796, 536] width 79 height 14
type textarea "27938972449"
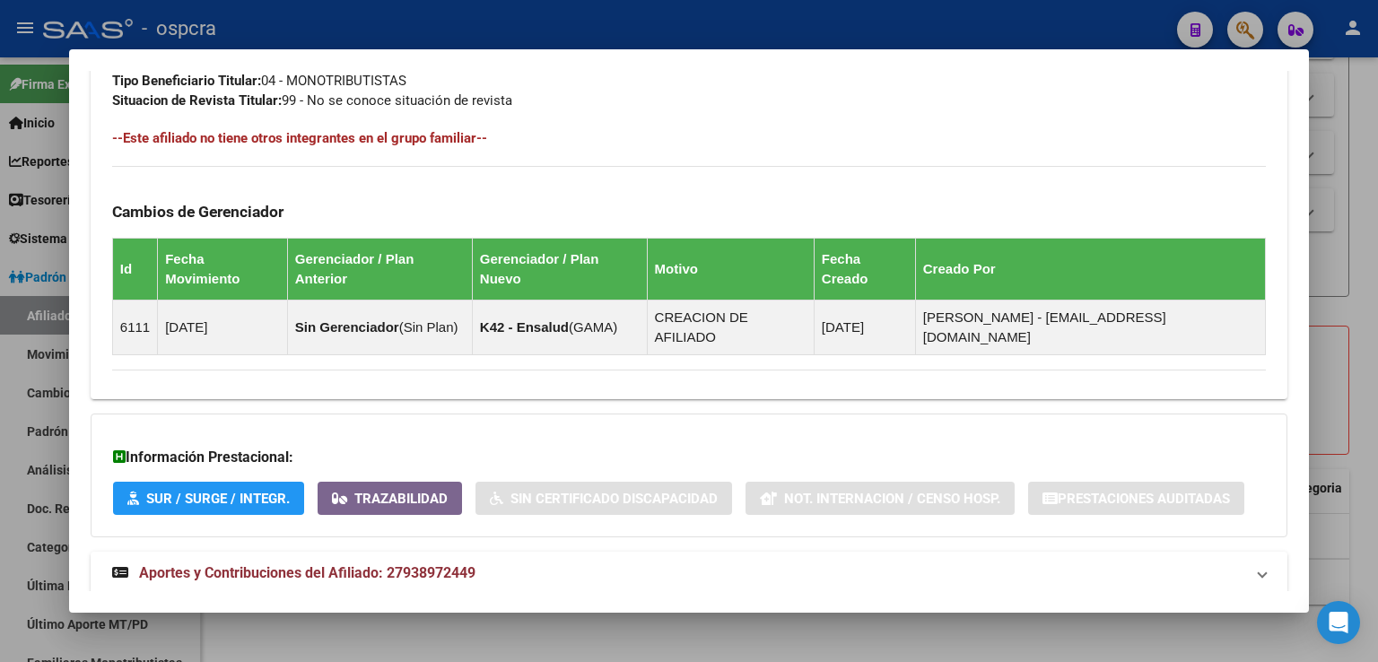
scroll to position [920, 0]
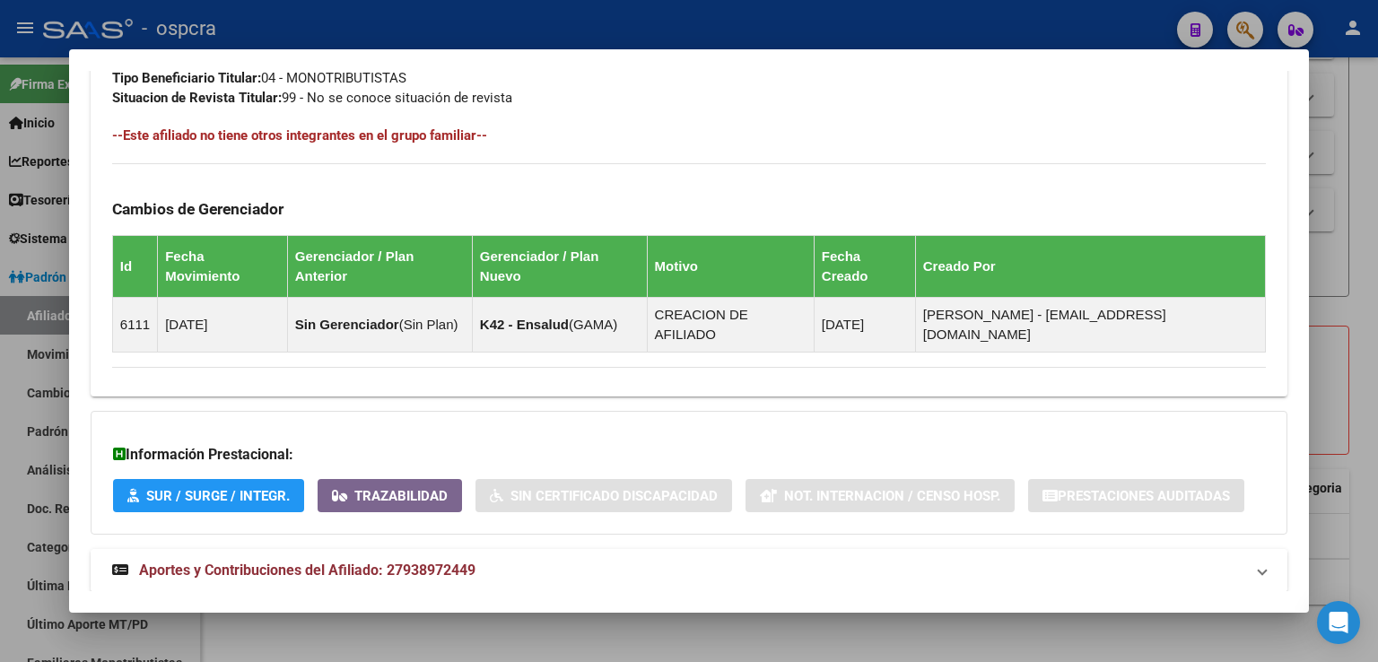
click at [466, 562] on span "Aportes y Contribuciones del Afiliado: 27938972449" at bounding box center [307, 570] width 337 height 17
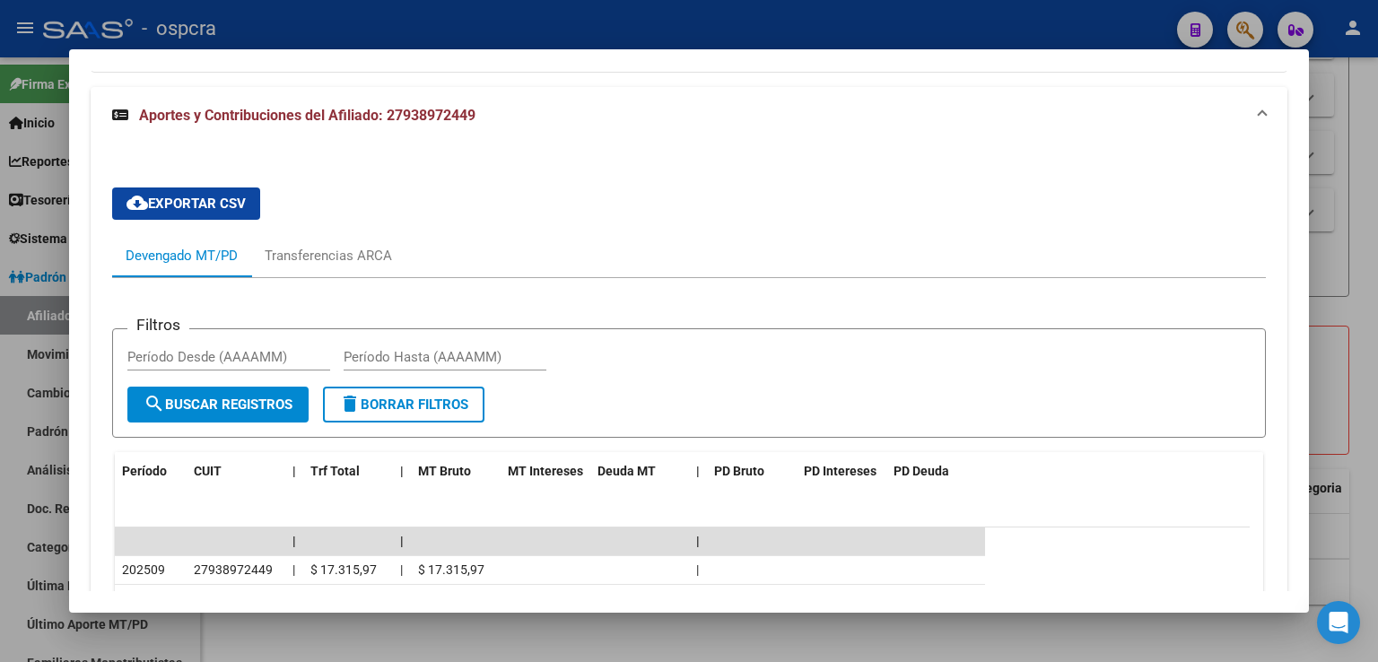
click at [1360, 297] on div at bounding box center [689, 331] width 1378 height 662
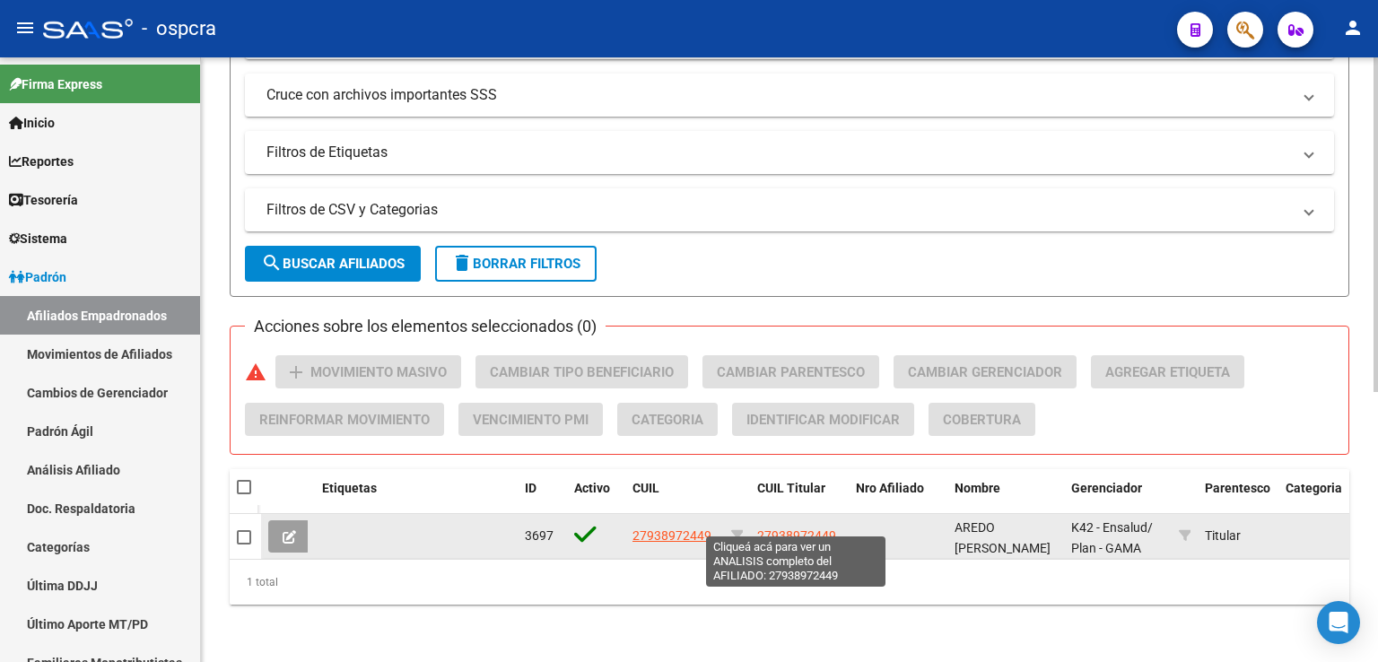
click at [816, 529] on span "27938972449" at bounding box center [796, 536] width 79 height 14
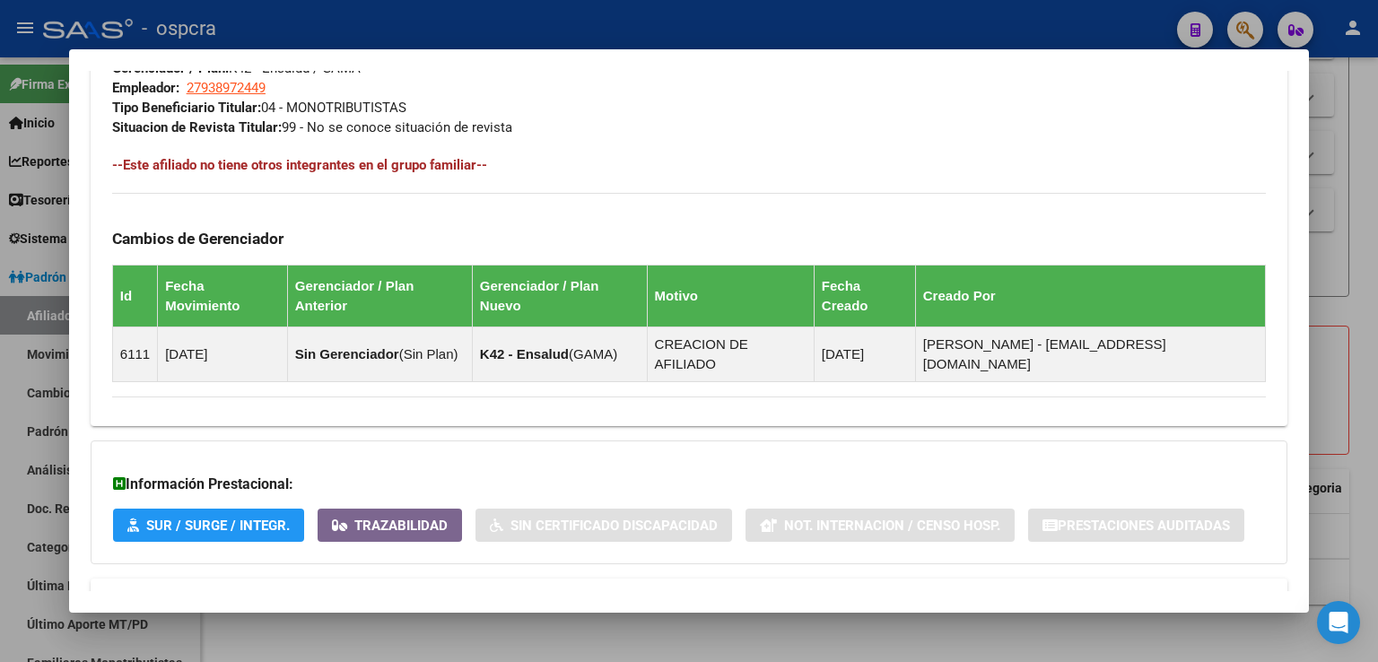
scroll to position [920, 0]
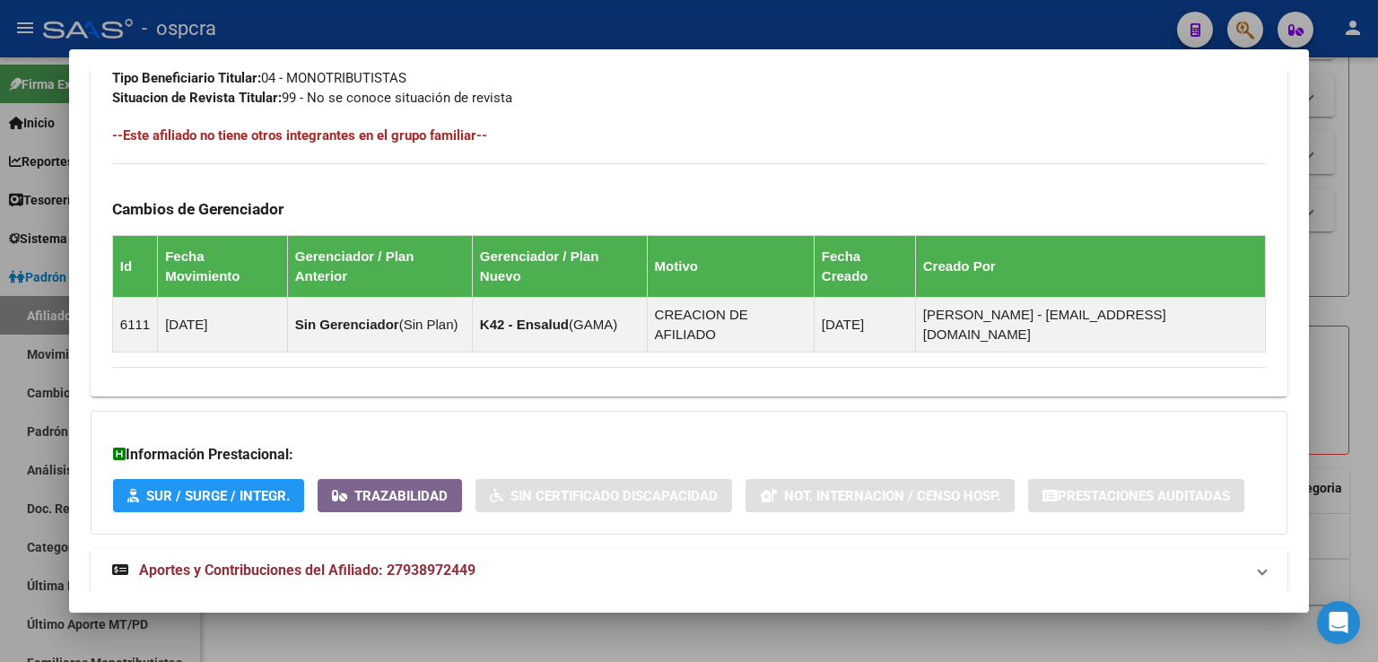
click at [410, 562] on span "Aportes y Contribuciones del Afiliado: 27938972449" at bounding box center [307, 570] width 337 height 17
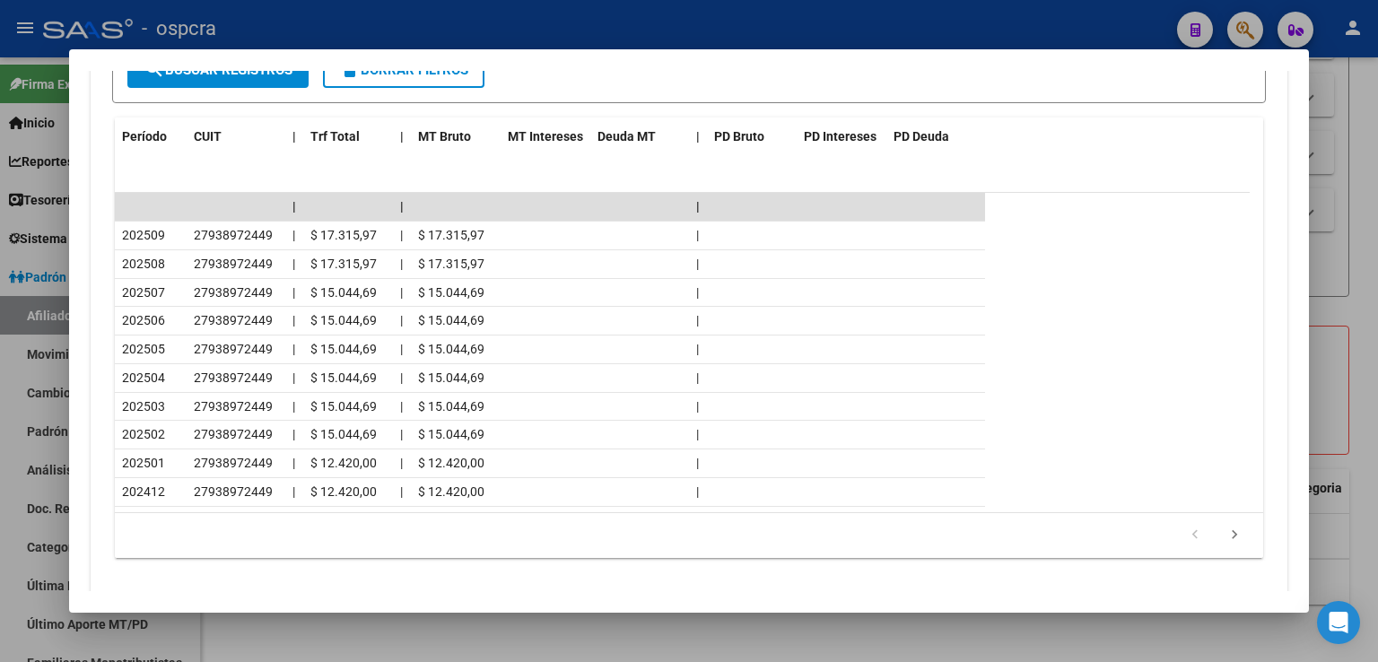
scroll to position [1723, 0]
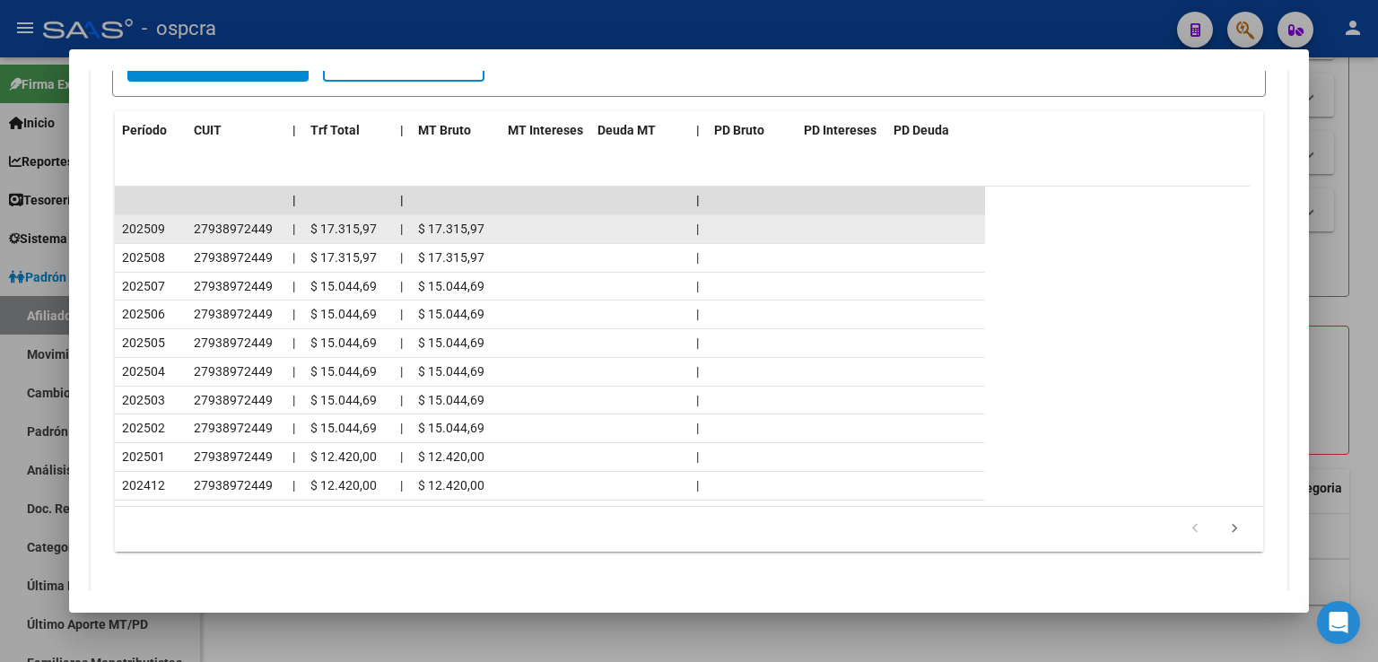
click at [144, 222] on span "202509" at bounding box center [143, 229] width 43 height 14
click at [696, 222] on span "|" at bounding box center [697, 229] width 3 height 14
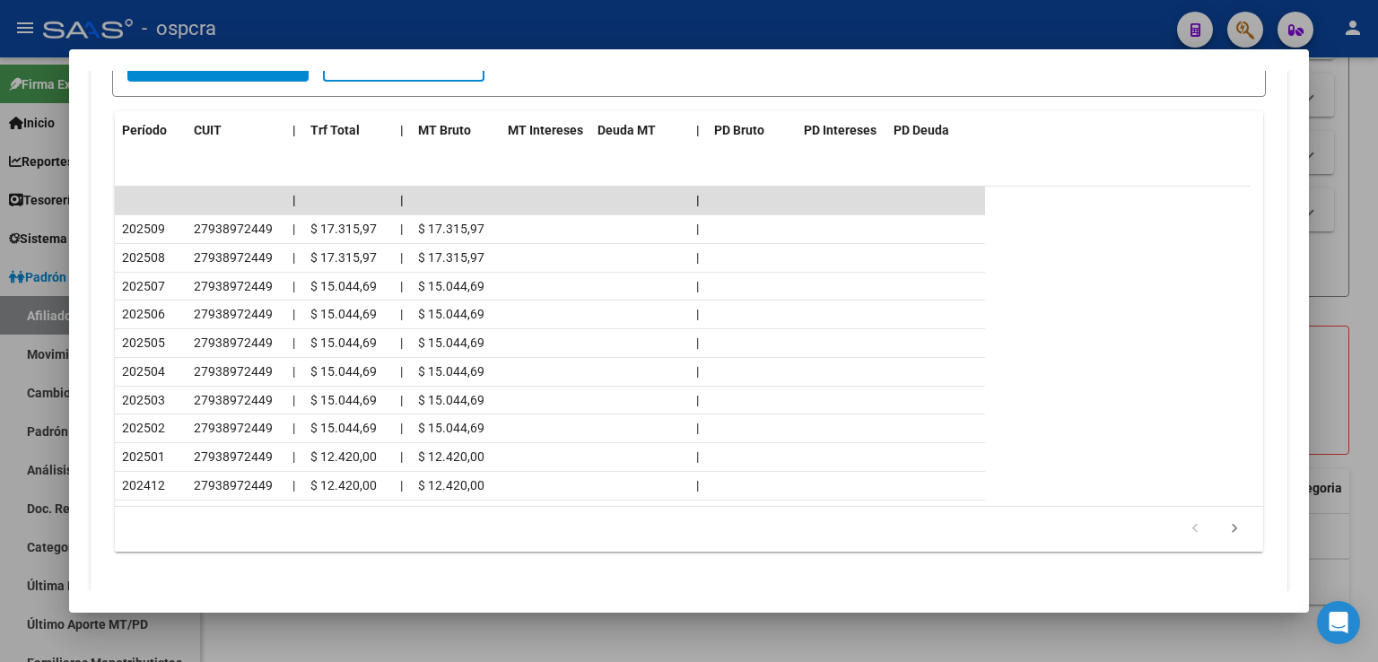
click at [1283, 236] on mat-dialog-content "Análisis Afiliado - CUIL: 27938972449 DATOS PADRÓN ÁGIL: AREDO [PERSON_NAME] | …" at bounding box center [689, 331] width 1240 height 520
click at [1289, 258] on mat-dialog-content "Análisis Afiliado - CUIL: 27938972449 DATOS PADRÓN ÁGIL: AREDO [PERSON_NAME] | …" at bounding box center [689, 331] width 1240 height 520
click at [1332, 265] on div at bounding box center [689, 331] width 1378 height 662
click at [1331, 265] on form "Filtros Id 93897244 CUIL / Nombre / Apellido CUIL Titular Seleccionar Gerenciad…" at bounding box center [790, 30] width 1120 height 534
